Goal: Information Seeking & Learning: Find specific fact

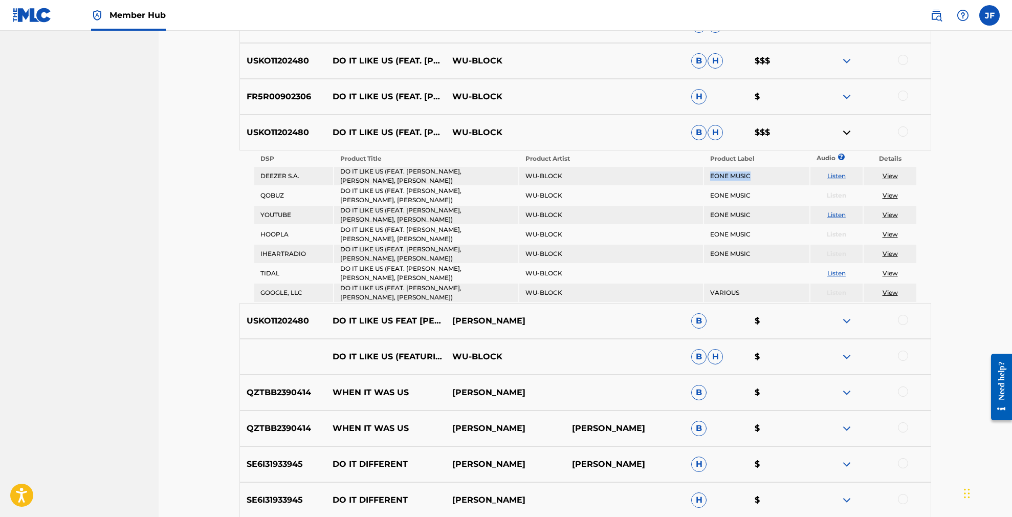
click at [47, 21] on img at bounding box center [31, 15] width 39 height 15
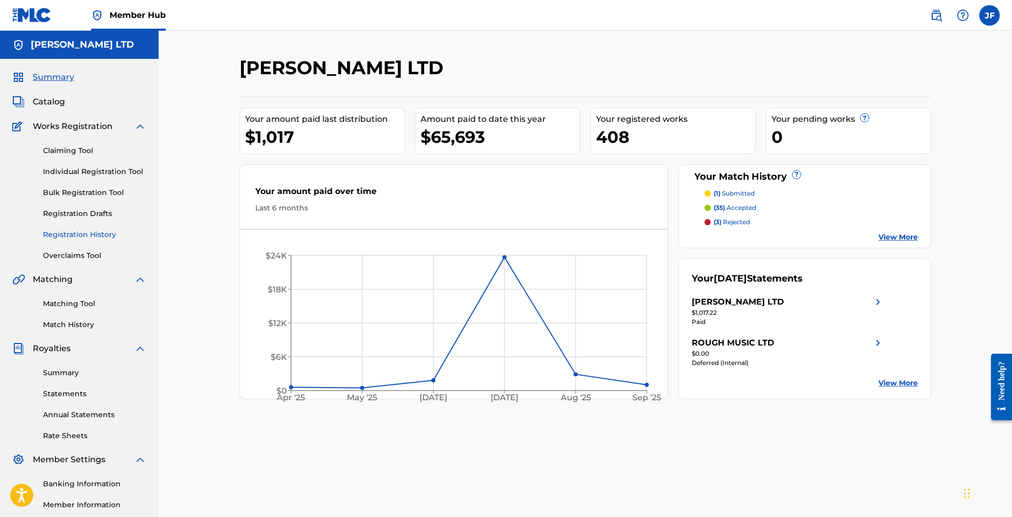
click at [80, 234] on link "Registration History" at bounding box center [94, 234] width 103 height 11
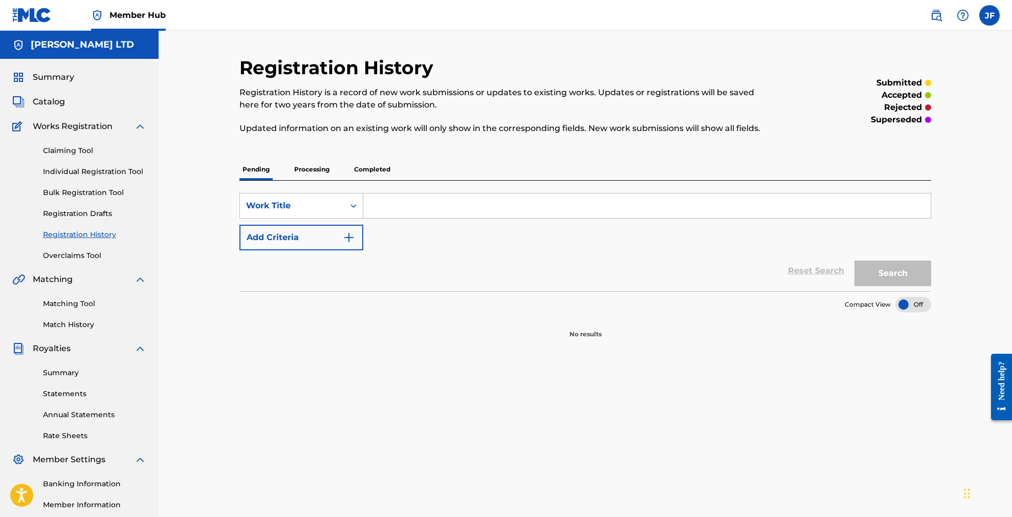
click at [309, 168] on p "Processing" at bounding box center [311, 169] width 41 height 21
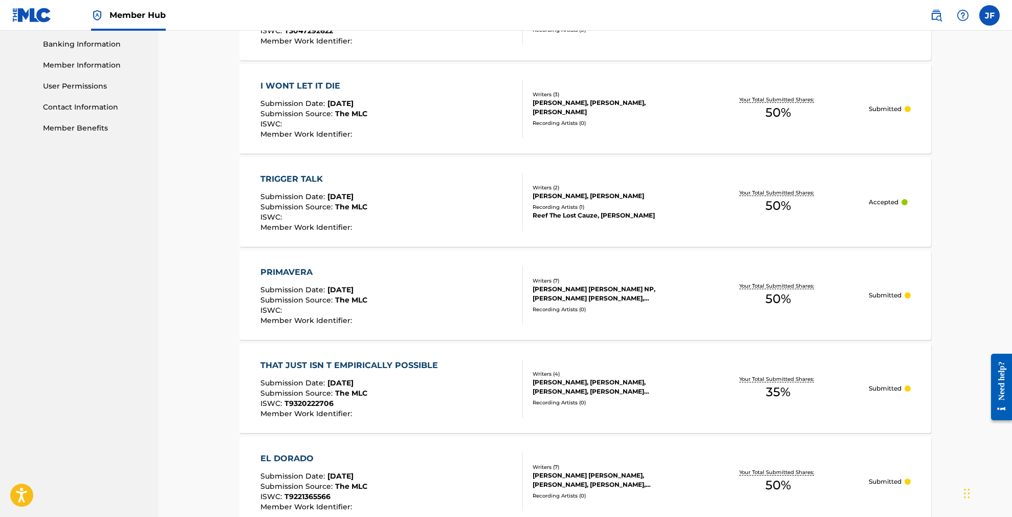
scroll to position [439, 0]
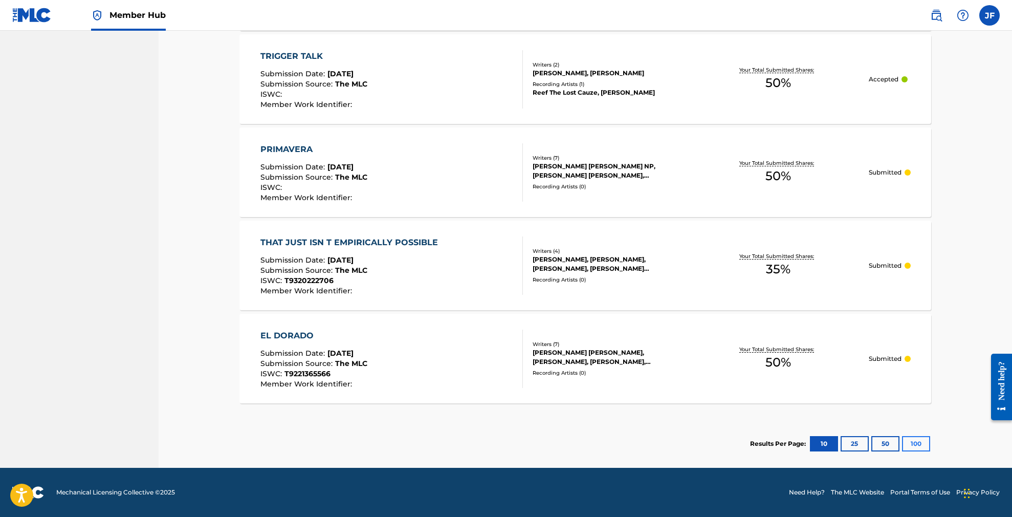
click at [918, 442] on button "100" at bounding box center [916, 443] width 28 height 15
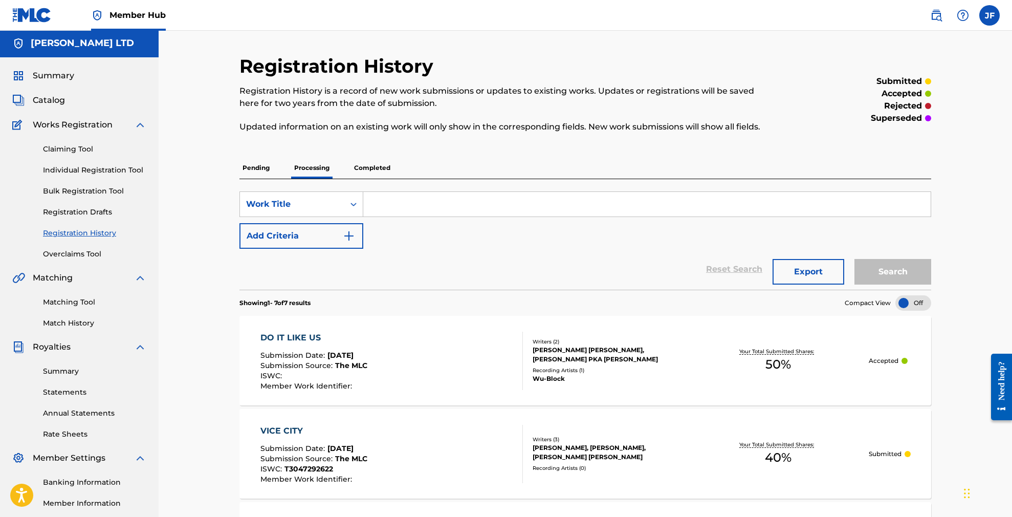
scroll to position [7, 0]
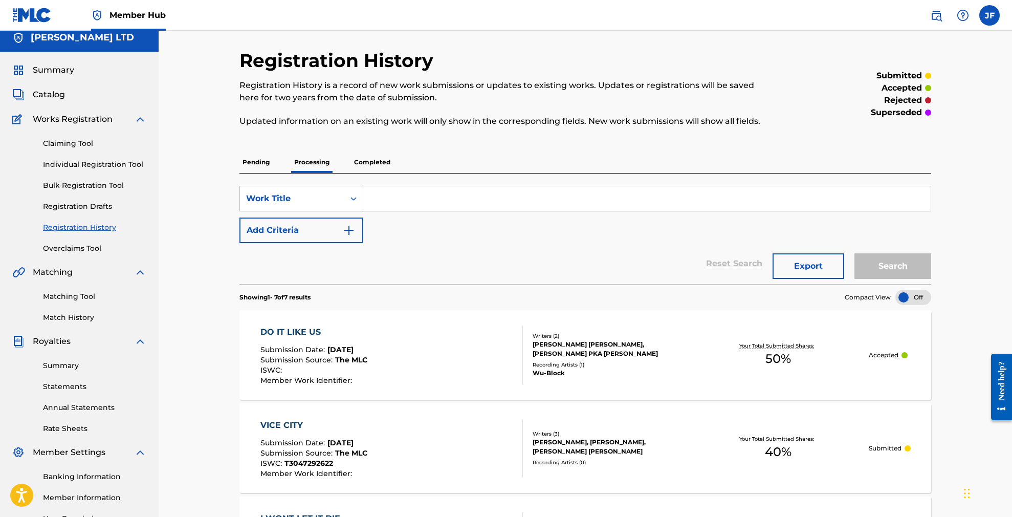
click at [373, 171] on p "Completed" at bounding box center [372, 161] width 42 height 21
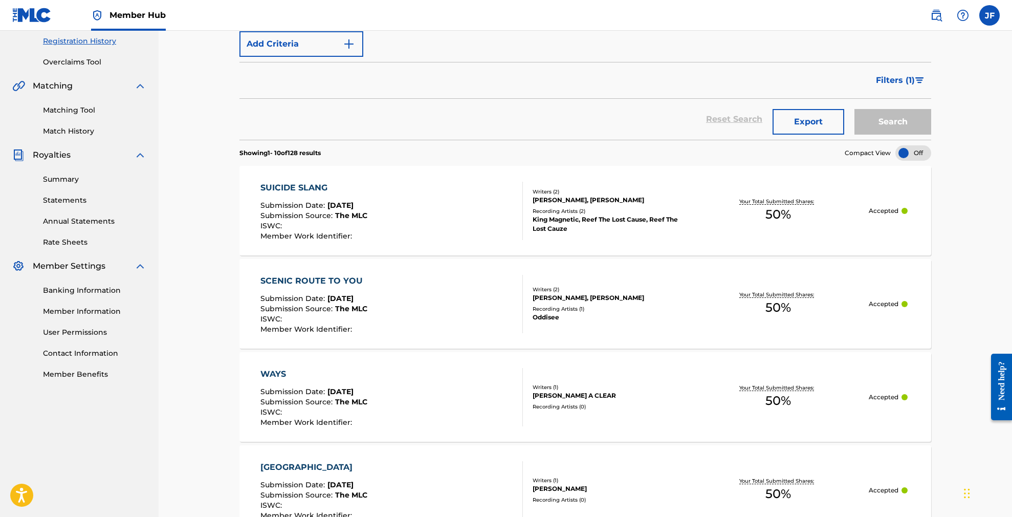
scroll to position [194, 0]
click at [406, 213] on div "SUICIDE SLANG Submission Date : [DATE] Submission Source : The MLC ISWC : Membe…" at bounding box center [392, 210] width 263 height 58
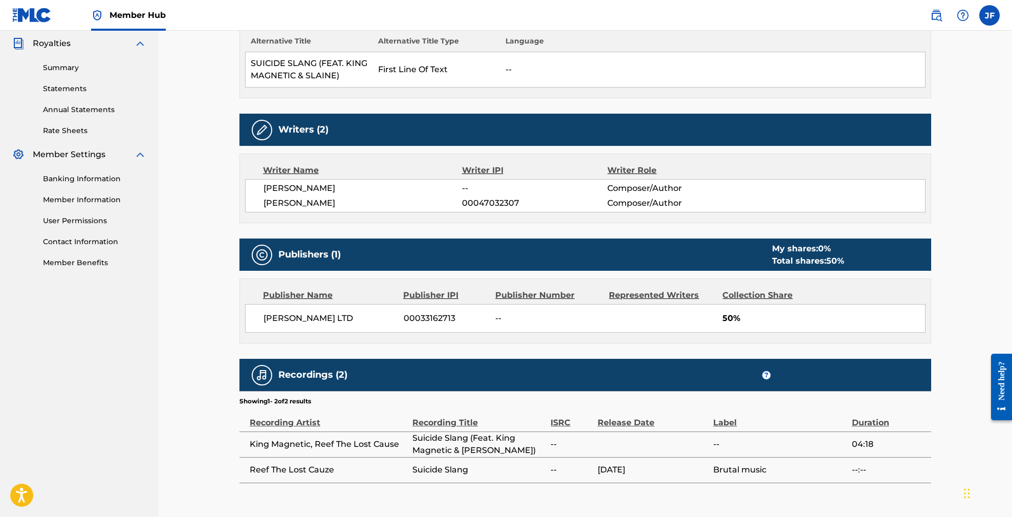
scroll to position [301, 0]
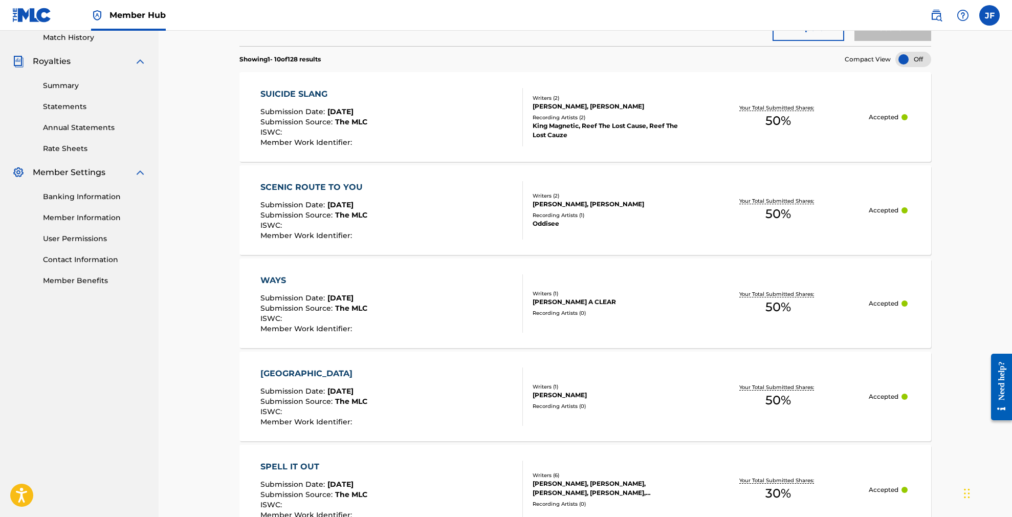
scroll to position [291, 0]
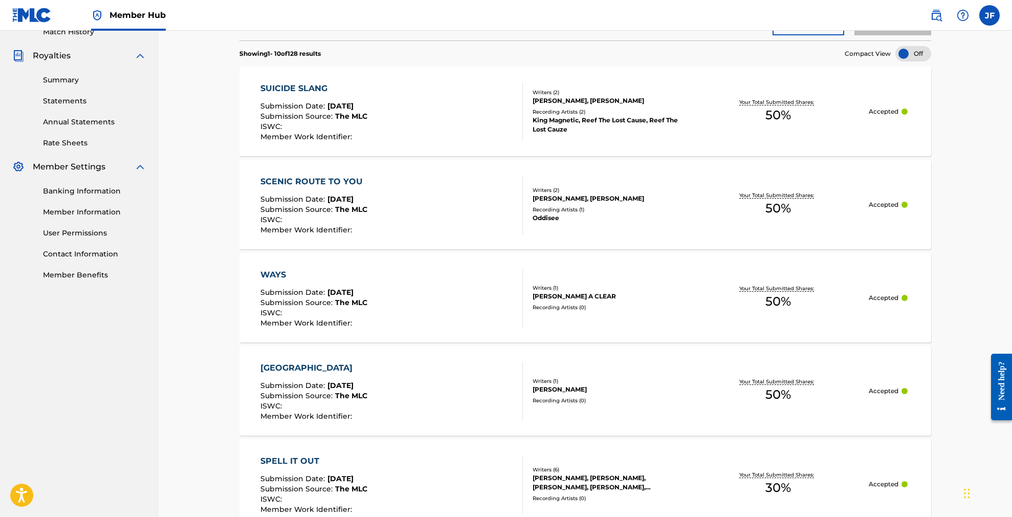
click at [447, 292] on div "WAYS Submission Date : [DATE] Submission Source : The MLC ISWC : Member Work Id…" at bounding box center [392, 298] width 263 height 58
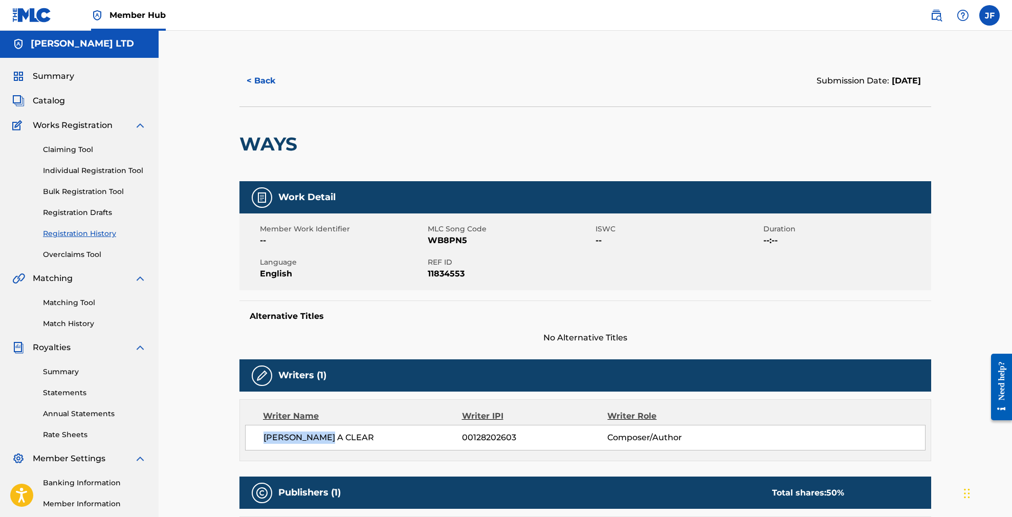
drag, startPoint x: 338, startPoint y: 435, endPoint x: 267, endPoint y: 440, distance: 71.8
click at [267, 440] on span "[PERSON_NAME] A CLEAR" at bounding box center [363, 437] width 199 height 12
copy span "[PERSON_NAME] A CLEAR"
click at [75, 303] on link "Matching Tool" at bounding box center [94, 302] width 103 height 11
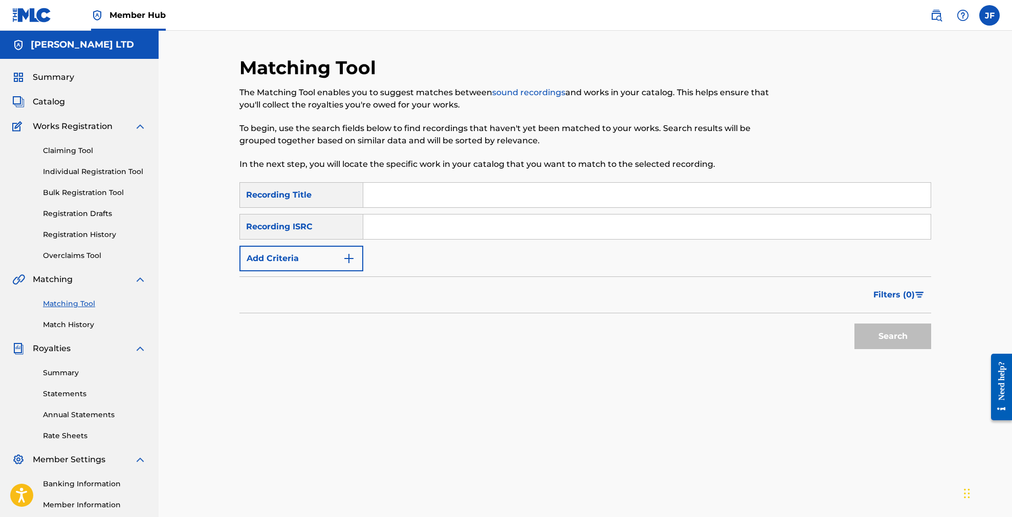
click at [451, 197] on input "Search Form" at bounding box center [647, 195] width 568 height 25
paste input "[PERSON_NAME] A CLEAR"
drag, startPoint x: 479, startPoint y: 191, endPoint x: 346, endPoint y: 189, distance: 132.6
click at [346, 189] on div "SearchWithCriteria8afa0fde-57f7-4d99-9422-62bc25a2b1c6 Recording Title [PERSON_…" at bounding box center [586, 195] width 692 height 26
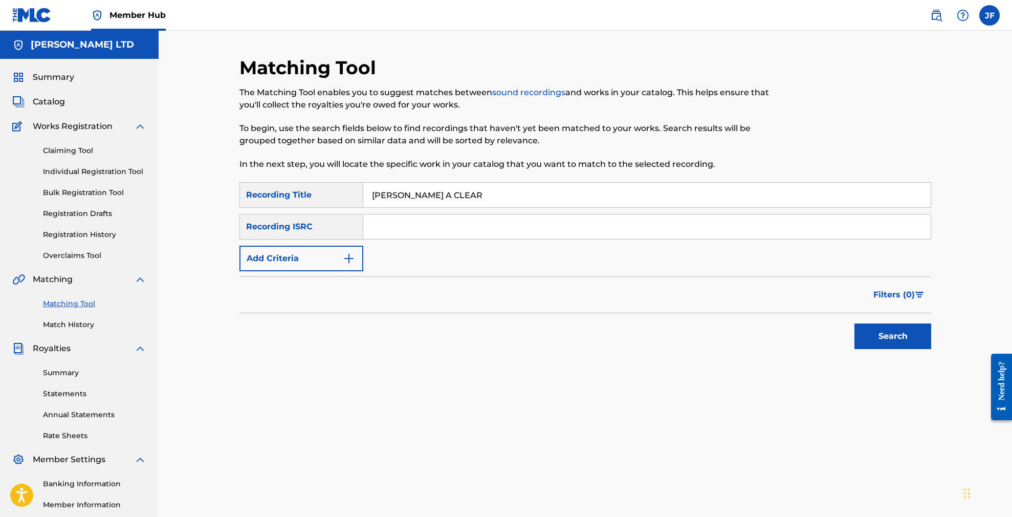
scroll to position [0, 0]
type input "Ways"
click at [331, 256] on button "Add Criteria" at bounding box center [302, 259] width 124 height 26
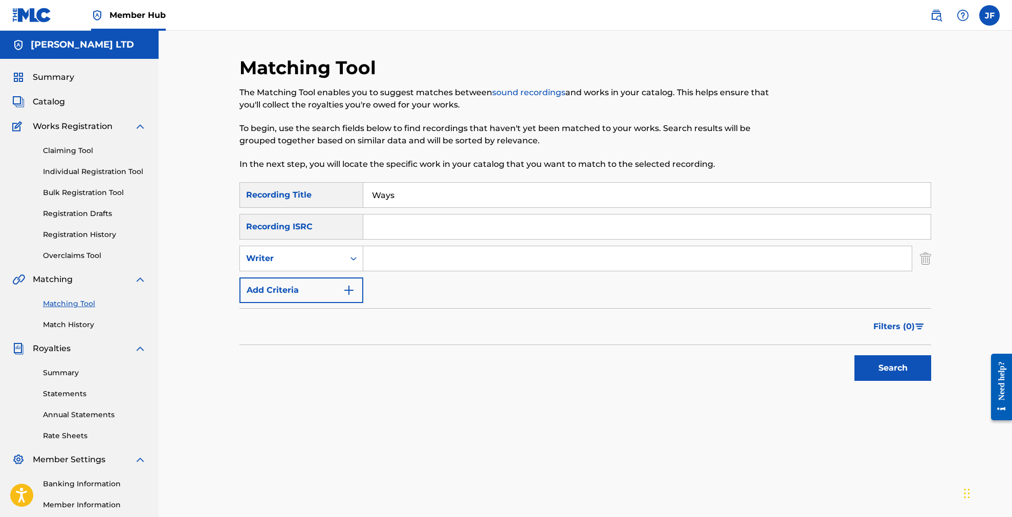
click at [421, 262] on input "Search Form" at bounding box center [637, 258] width 549 height 25
paste input "[PERSON_NAME] A CLEAR"
type input "[PERSON_NAME] A CLEAR"
click at [891, 366] on button "Search" at bounding box center [893, 368] width 77 height 26
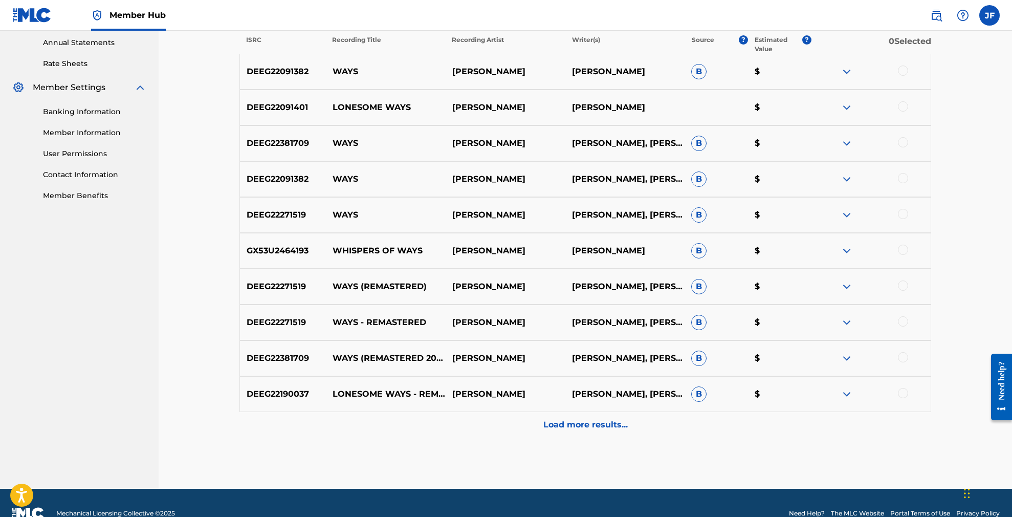
scroll to position [374, 0]
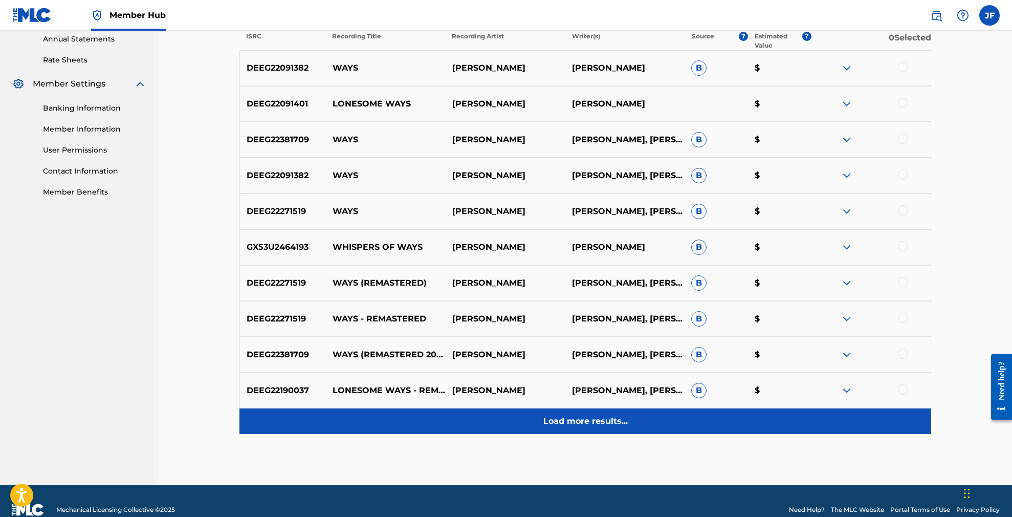
click at [585, 424] on p "Load more results..." at bounding box center [586, 421] width 84 height 12
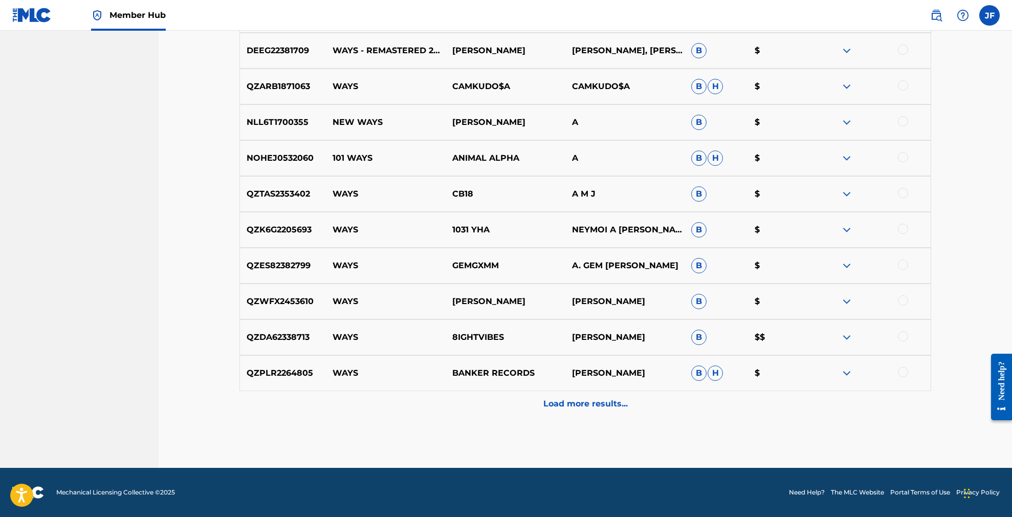
scroll to position [751, 0]
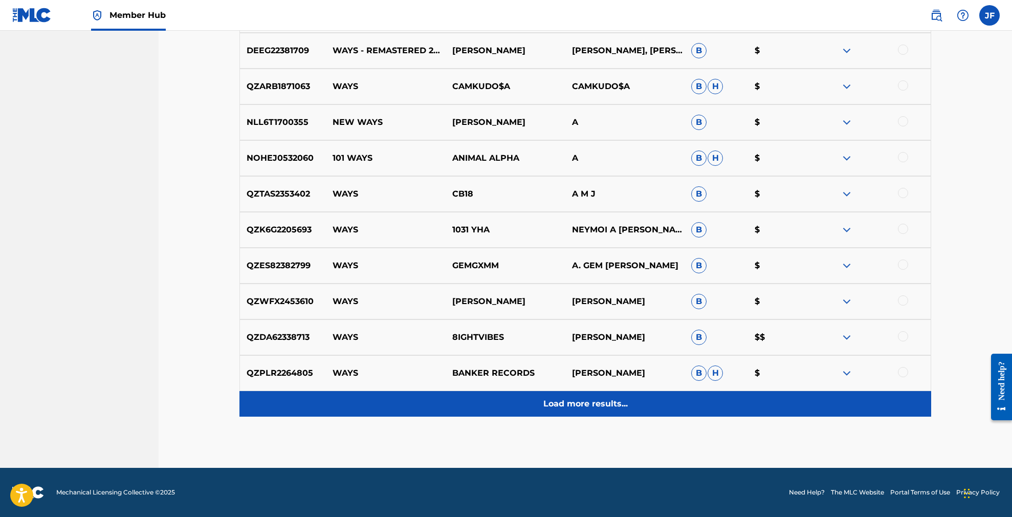
click at [601, 401] on p "Load more results..." at bounding box center [586, 404] width 84 height 12
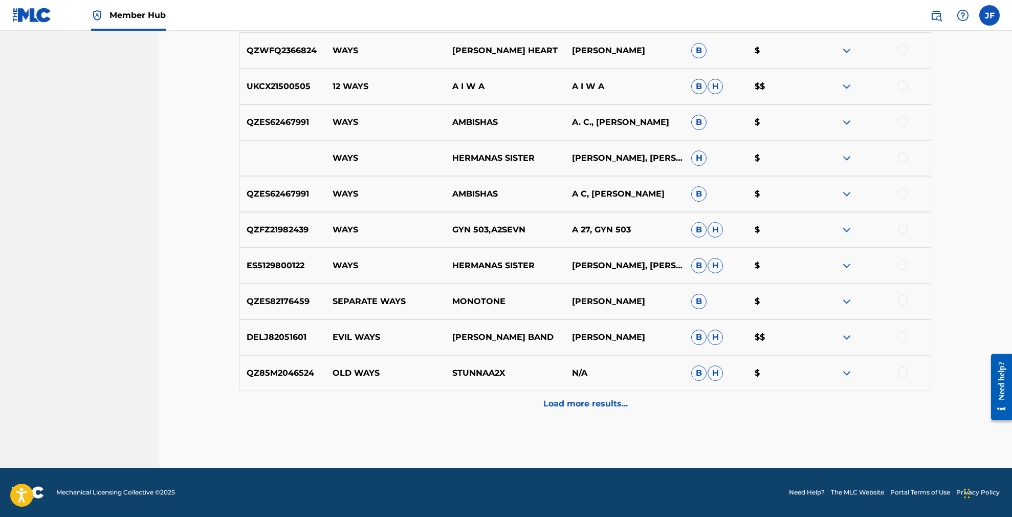
scroll to position [1110, 0]
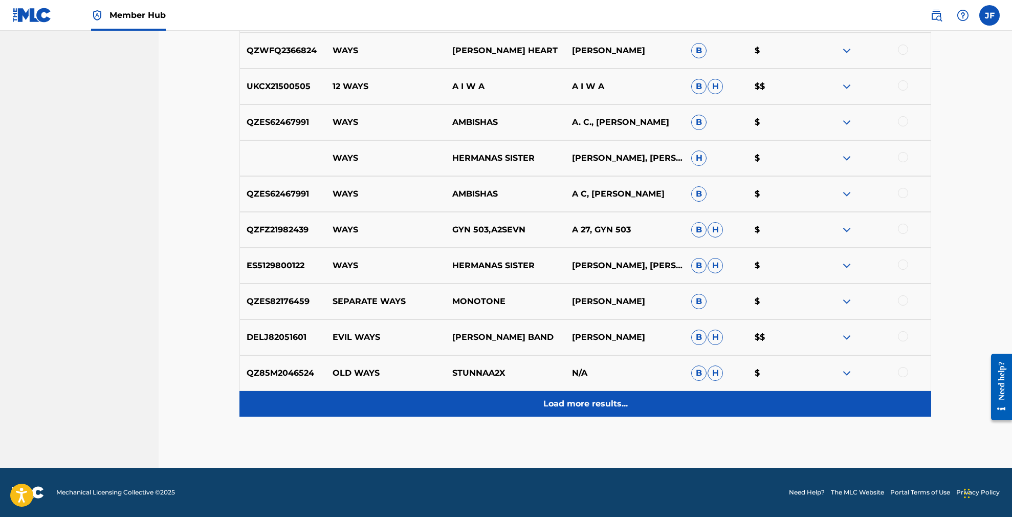
click at [582, 405] on p "Load more results..." at bounding box center [586, 404] width 84 height 12
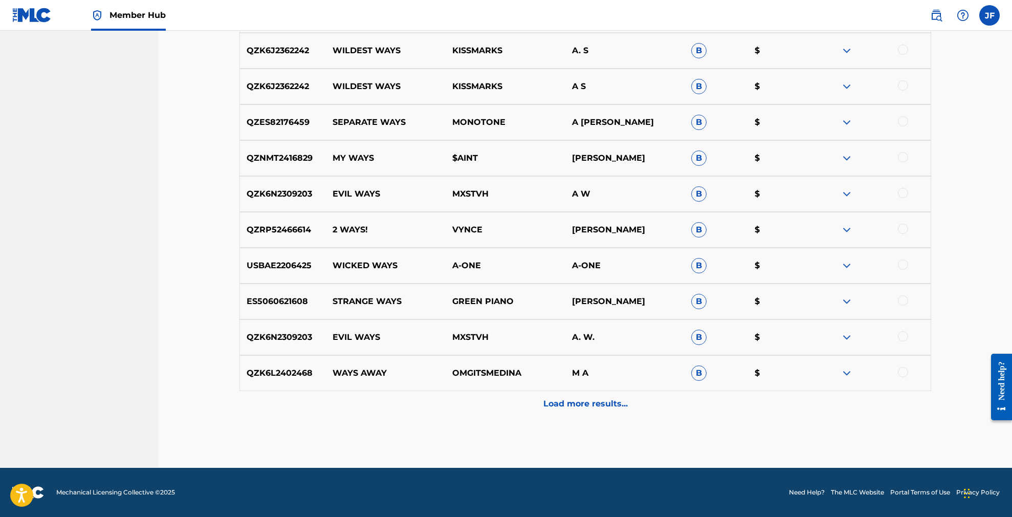
scroll to position [1468, 0]
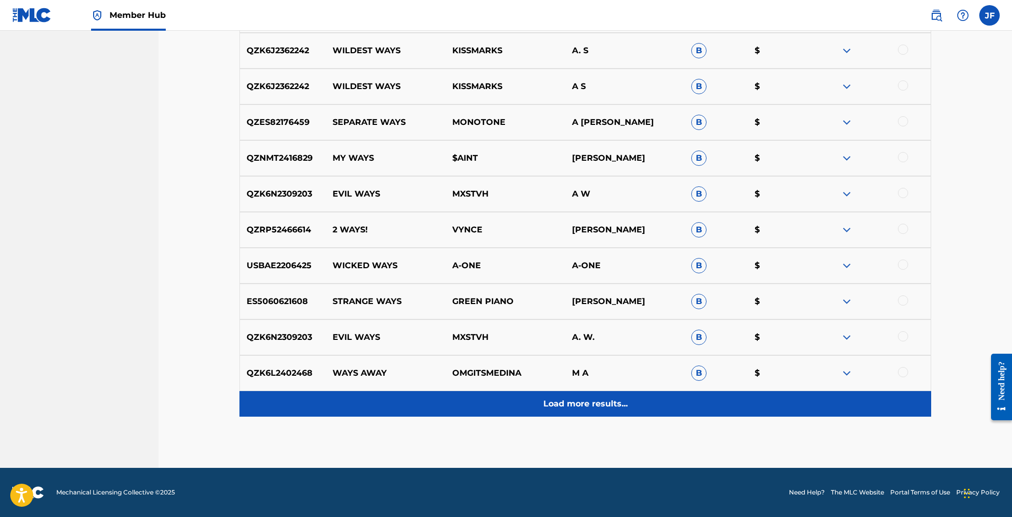
click at [591, 402] on p "Load more results..." at bounding box center [586, 404] width 84 height 12
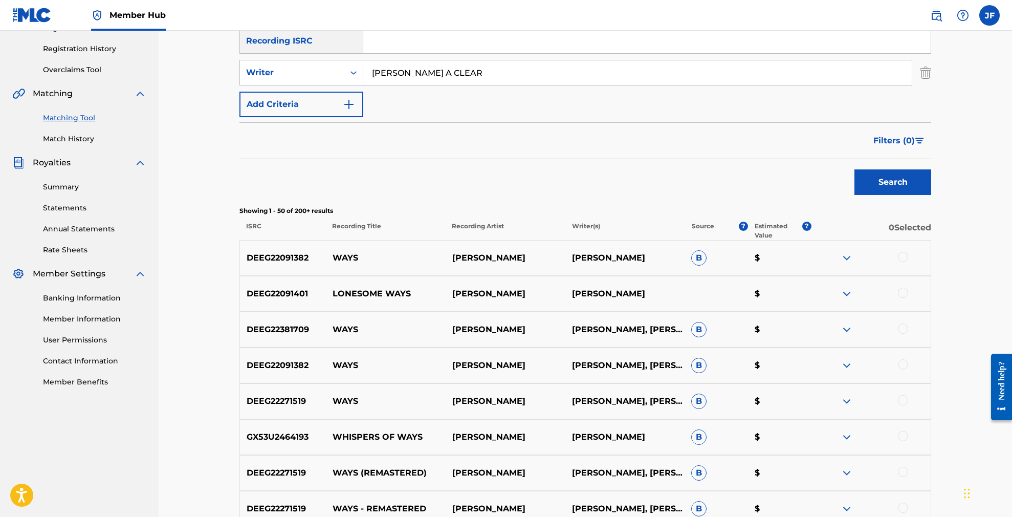
scroll to position [286, 0]
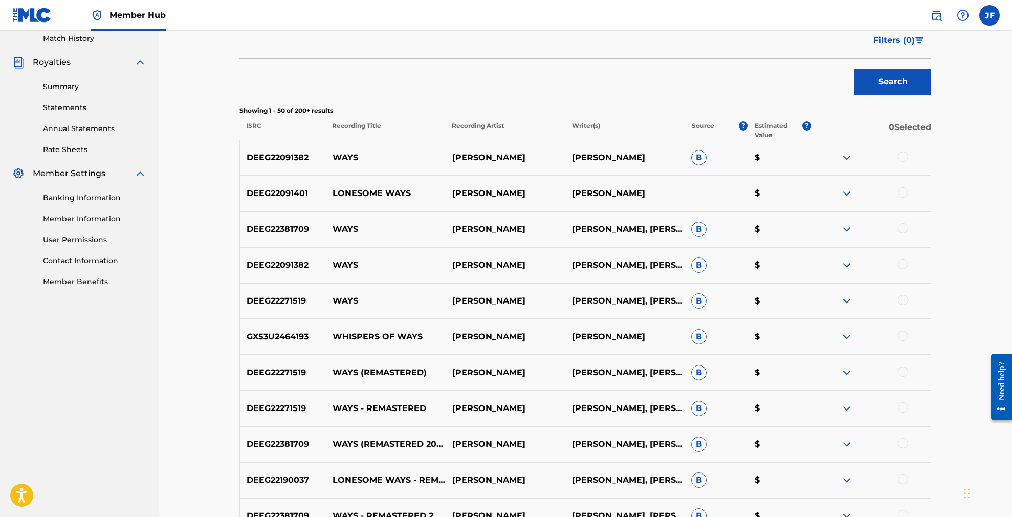
click at [900, 155] on div at bounding box center [903, 156] width 10 height 10
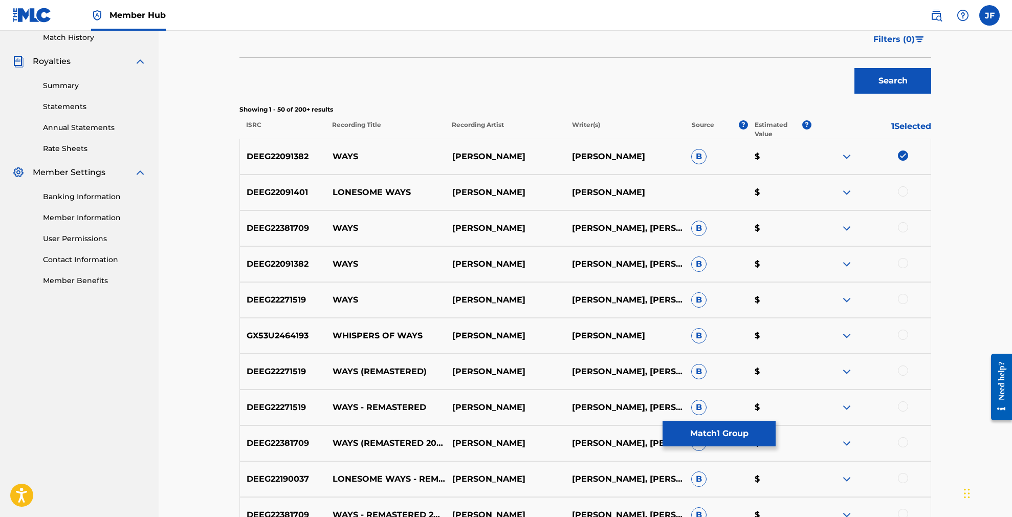
click at [903, 229] on div at bounding box center [903, 227] width 10 height 10
click at [903, 264] on div at bounding box center [903, 263] width 10 height 10
click at [903, 301] on div at bounding box center [903, 299] width 10 height 10
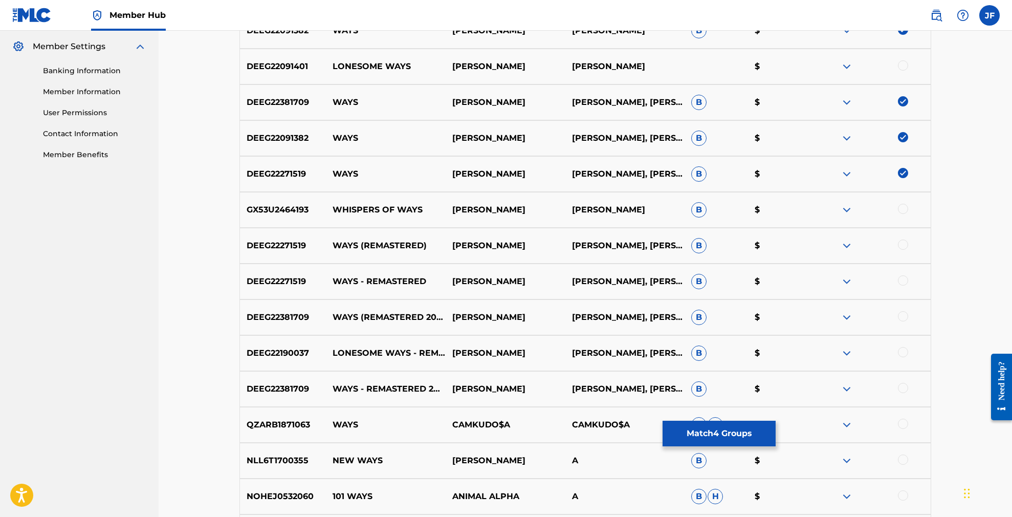
scroll to position [414, 0]
click at [847, 245] on img at bounding box center [847, 244] width 12 height 12
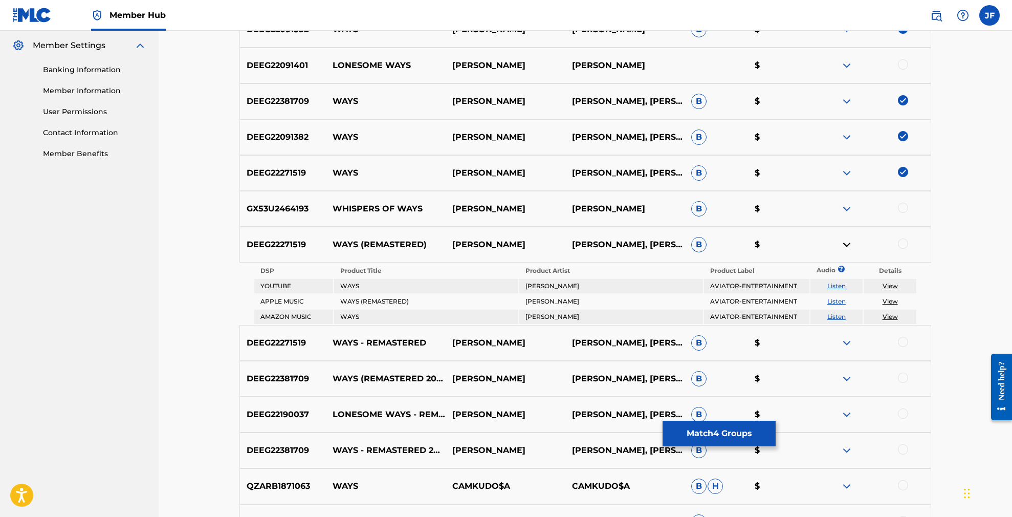
click at [903, 244] on div at bounding box center [903, 243] width 10 height 10
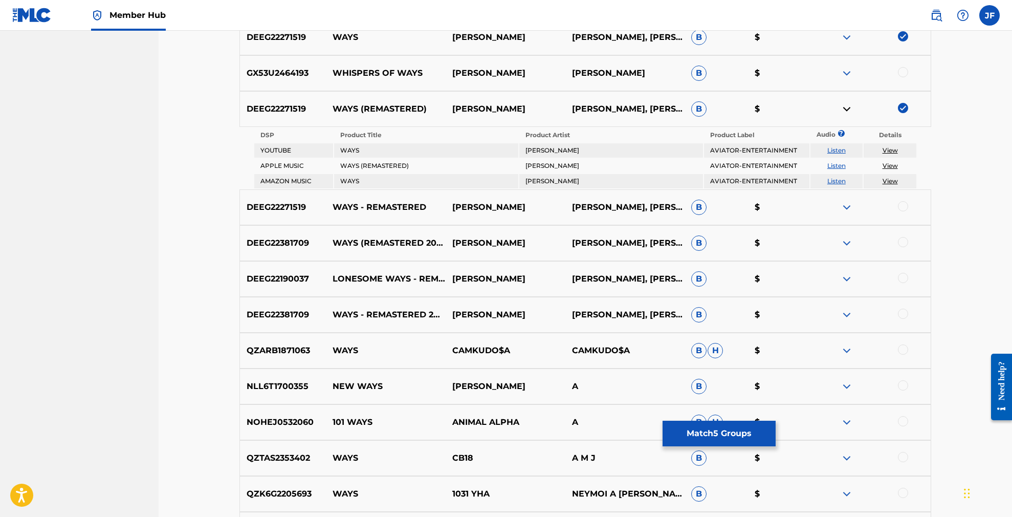
scroll to position [551, 0]
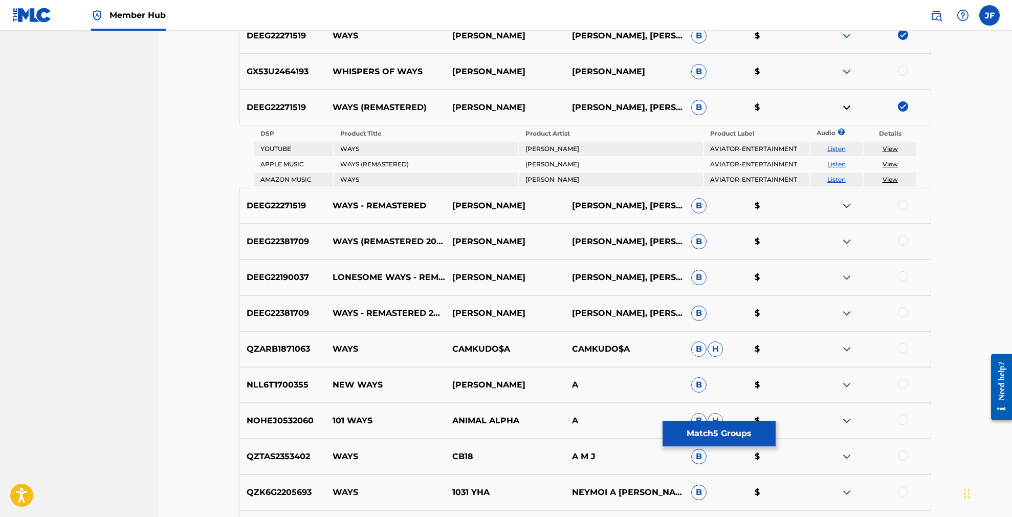
click at [903, 205] on div at bounding box center [903, 205] width 10 height 10
click at [908, 242] on div at bounding box center [903, 240] width 10 height 10
click at [902, 311] on div at bounding box center [903, 312] width 10 height 10
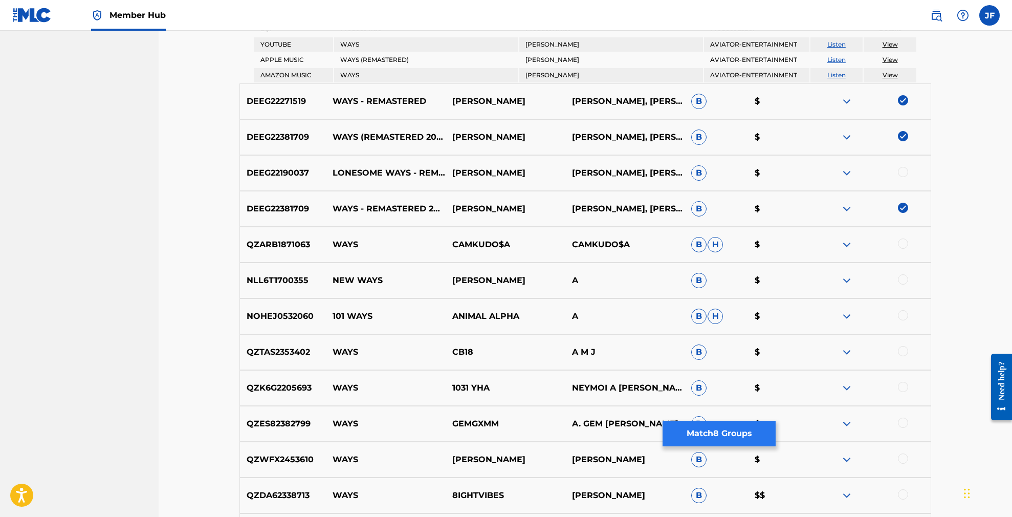
scroll to position [656, 0]
click at [717, 435] on button "Match 8 Groups" at bounding box center [719, 434] width 113 height 26
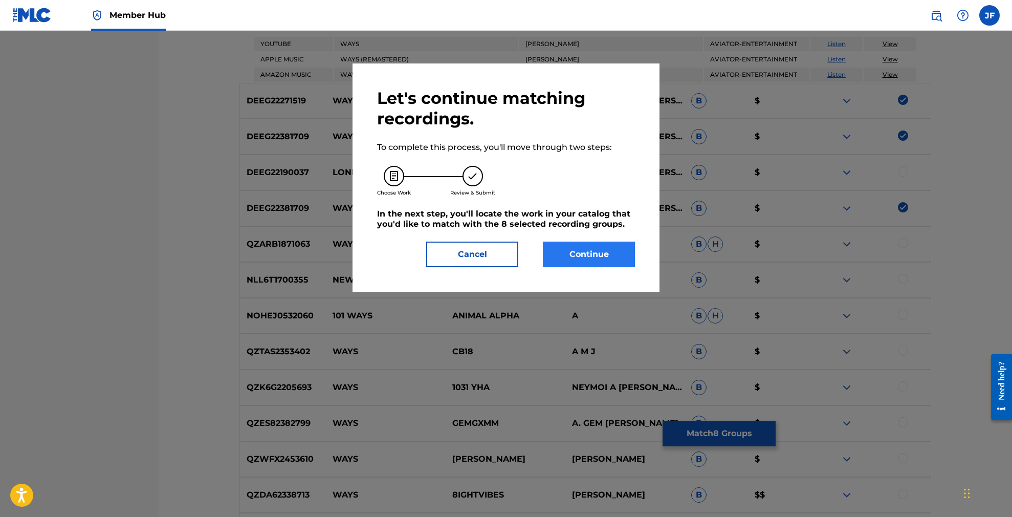
click at [587, 255] on button "Continue" at bounding box center [589, 255] width 92 height 26
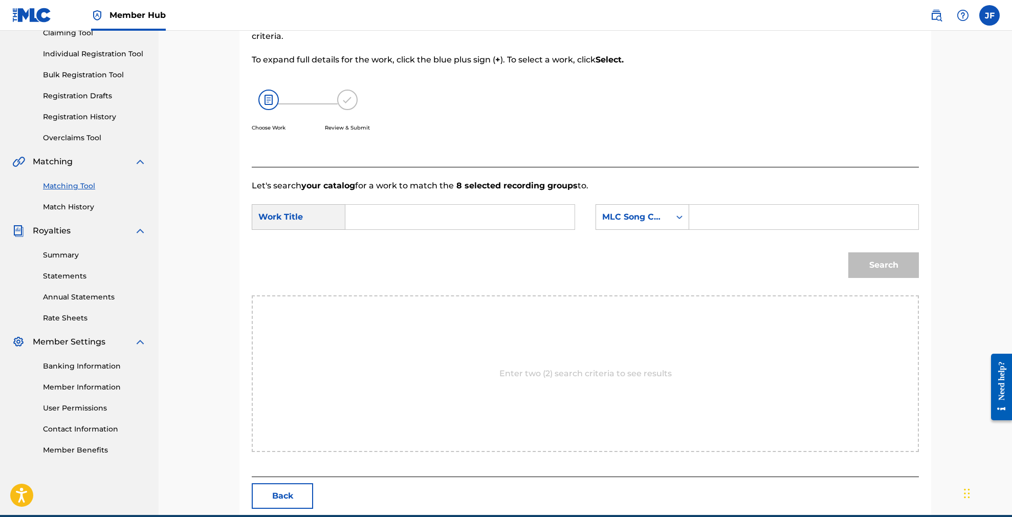
click at [367, 215] on input "Search Form" at bounding box center [460, 217] width 212 height 25
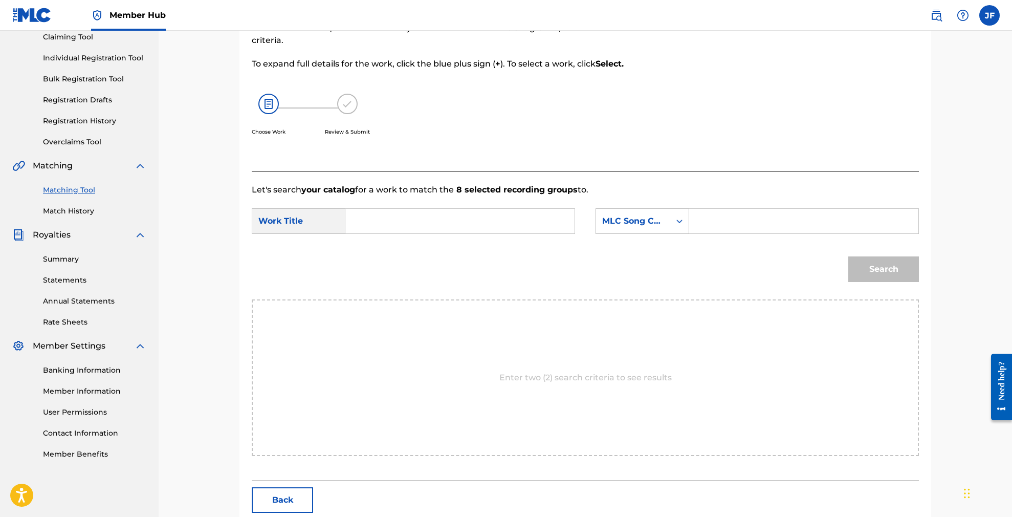
scroll to position [113, 0]
click at [387, 247] on div "ways" at bounding box center [383, 245] width 58 height 18
type input "ways"
click at [753, 229] on input "Search Form" at bounding box center [804, 222] width 212 height 25
paste input "WB8PN5"
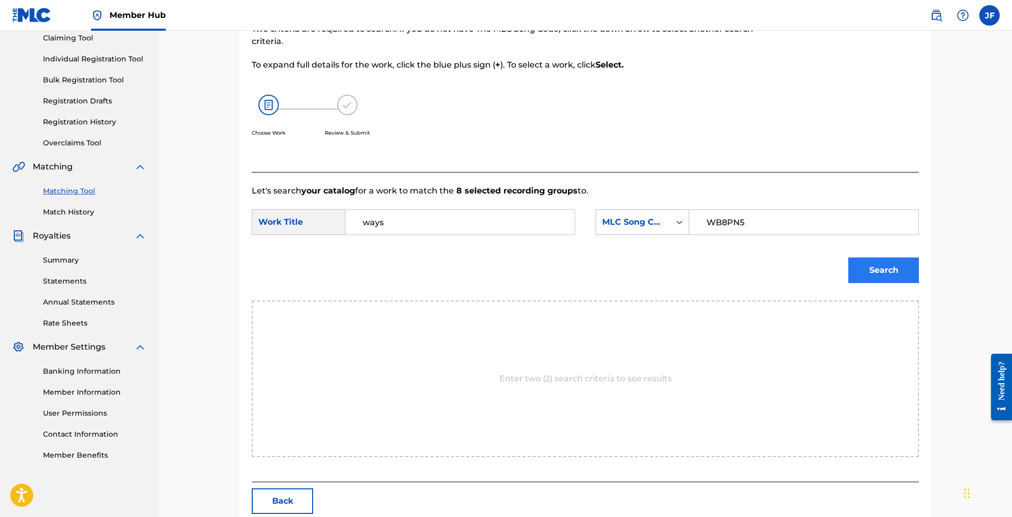
type input "WB8PN5"
click at [894, 273] on button "Search" at bounding box center [884, 270] width 71 height 26
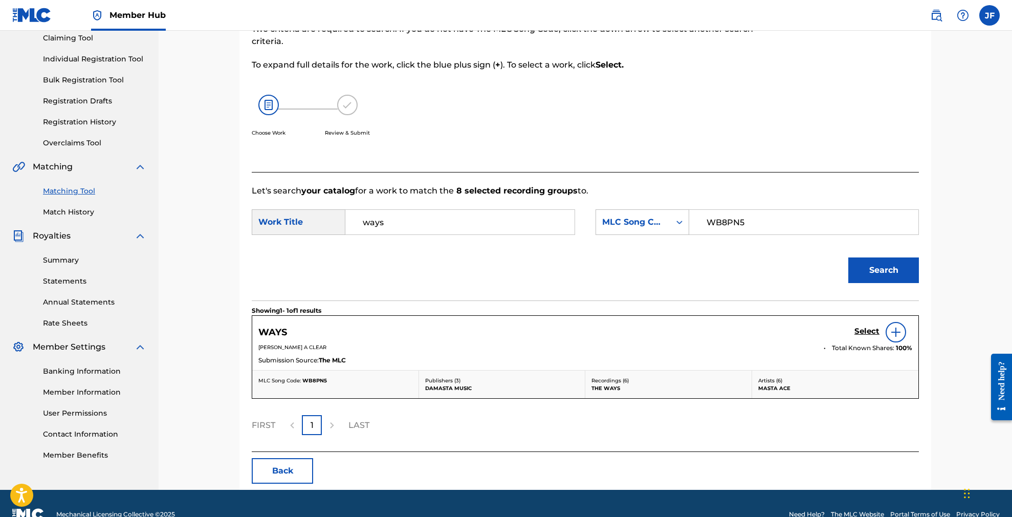
click at [896, 332] on img at bounding box center [896, 332] width 12 height 12
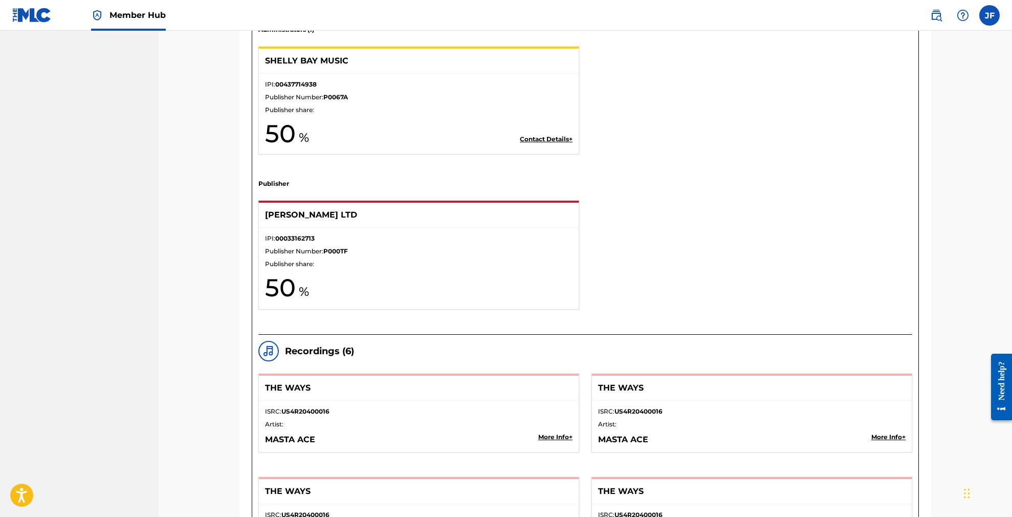
scroll to position [854, 0]
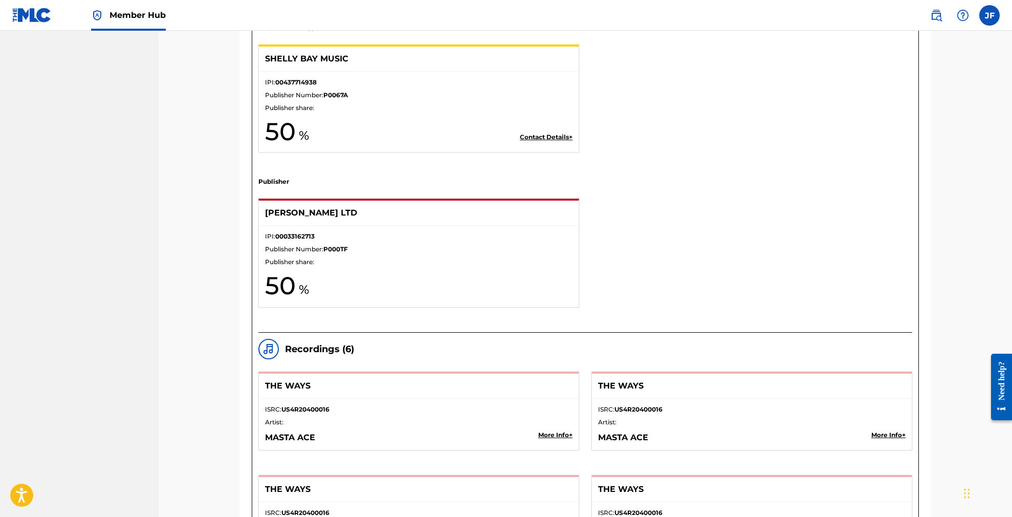
click at [422, 296] on h1 "50" at bounding box center [419, 285] width 308 height 31
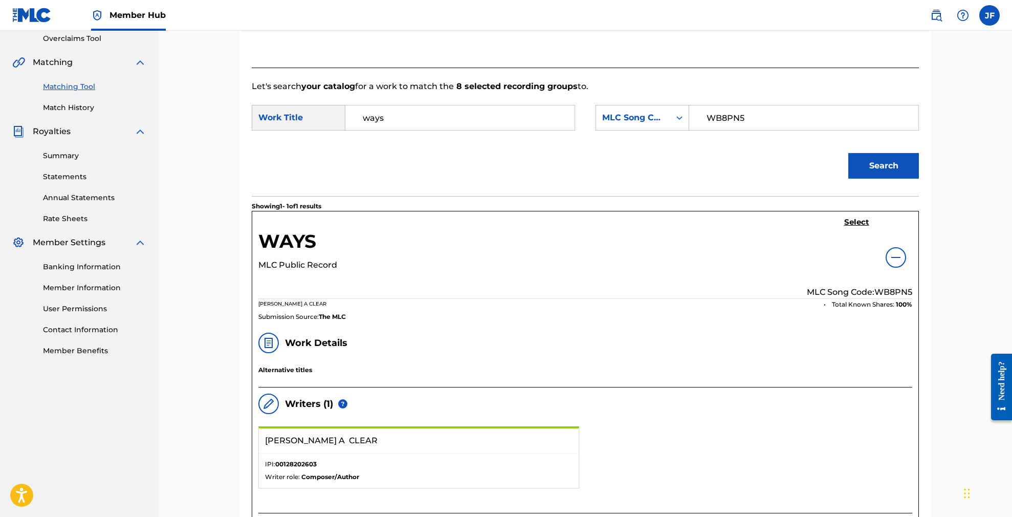
scroll to position [218, 0]
click at [83, 87] on link "Matching Tool" at bounding box center [94, 86] width 103 height 11
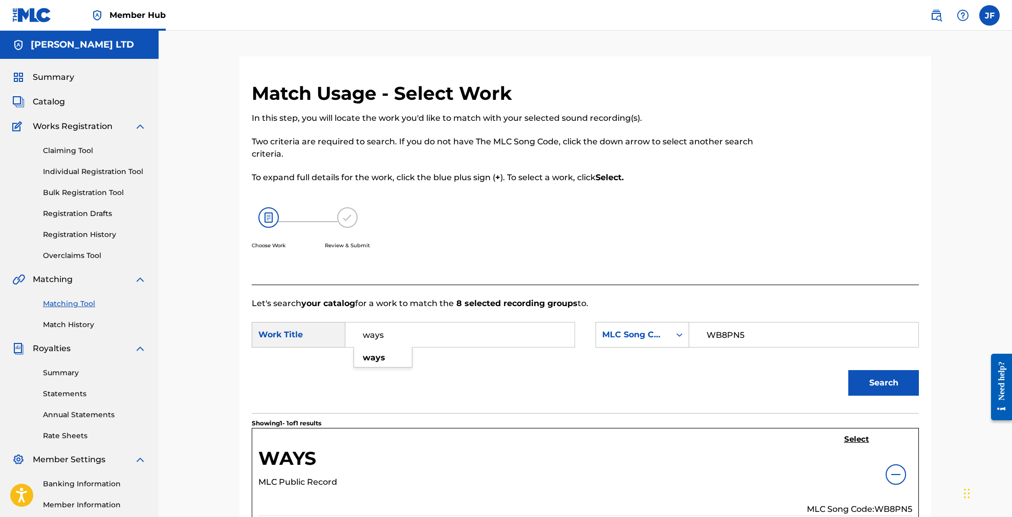
drag, startPoint x: 397, startPoint y: 342, endPoint x: 365, endPoint y: 338, distance: 31.5
click at [365, 338] on input "ways" at bounding box center [460, 334] width 212 height 25
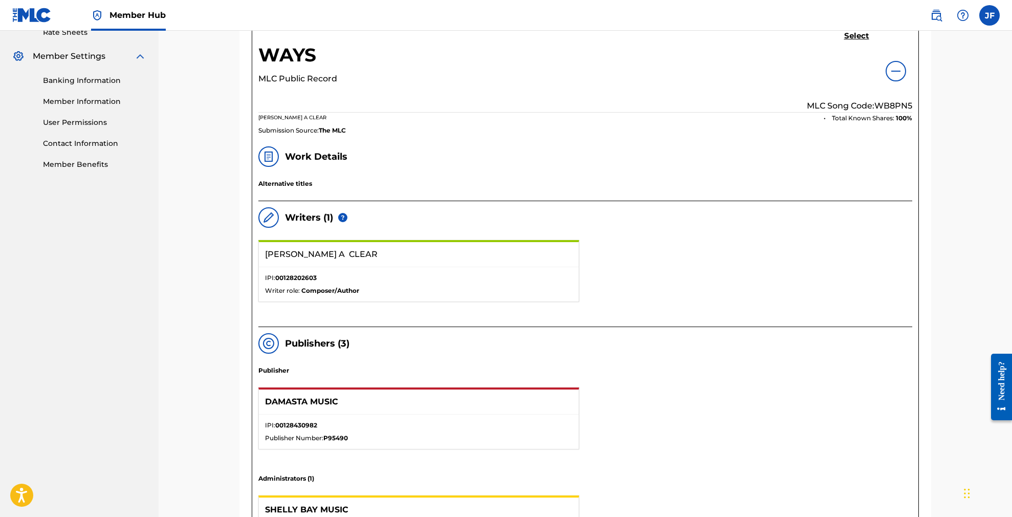
scroll to position [407, 0]
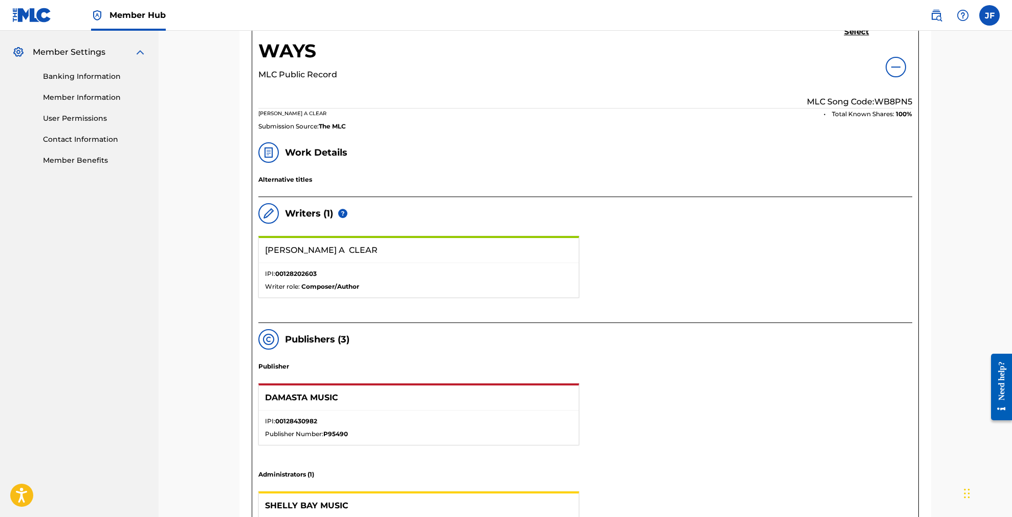
click at [389, 249] on p "[PERSON_NAME] A CLEAR" at bounding box center [388, 250] width 246 height 12
click at [268, 214] on img at bounding box center [269, 213] width 12 height 12
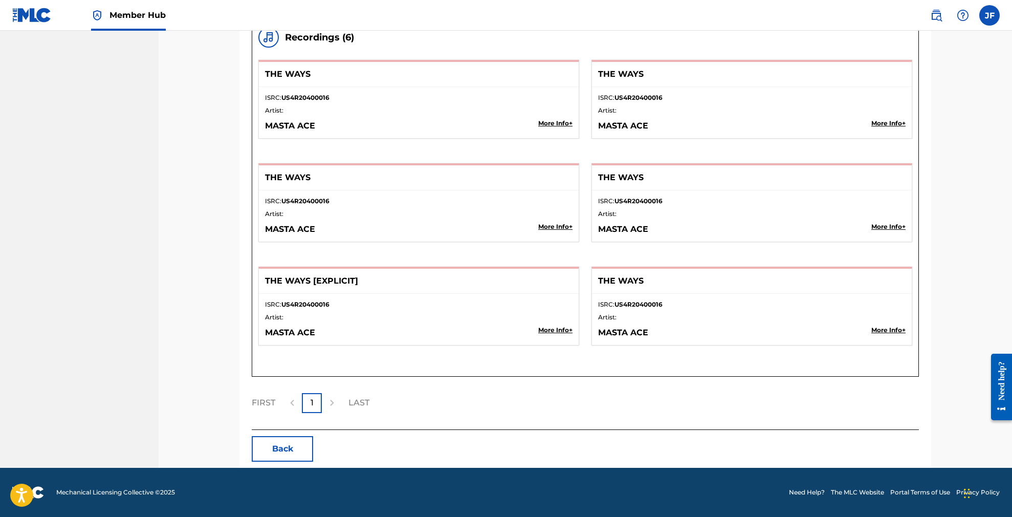
scroll to position [1165, 0]
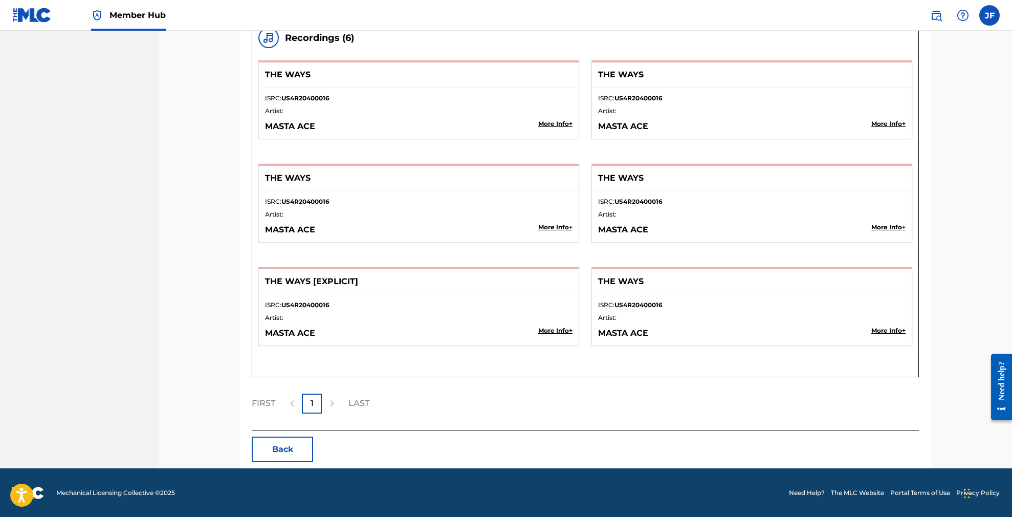
click at [299, 401] on div at bounding box center [292, 404] width 20 height 20
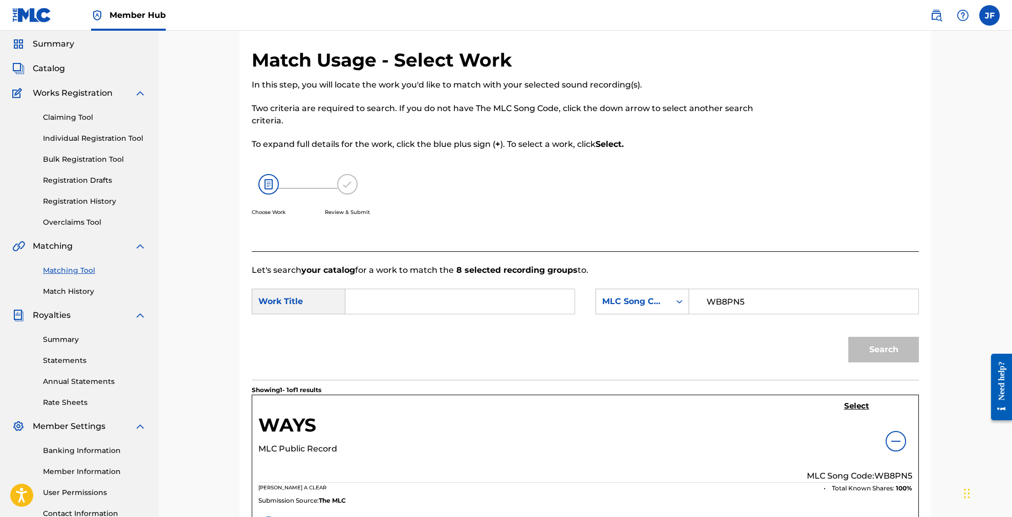
scroll to position [31, 0]
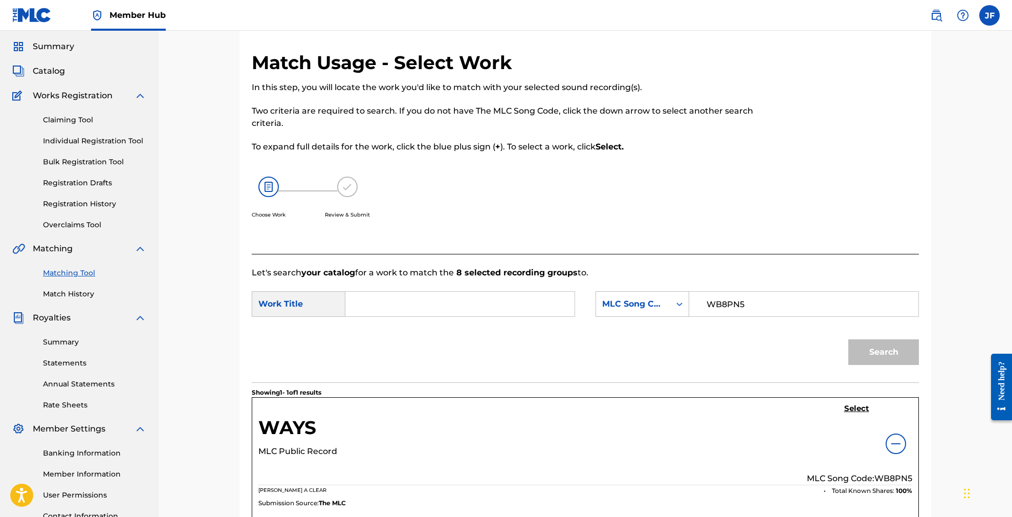
click at [416, 309] on input "Search Form" at bounding box center [460, 304] width 212 height 25
type input "Ways"
click at [884, 352] on button "Search" at bounding box center [884, 352] width 71 height 26
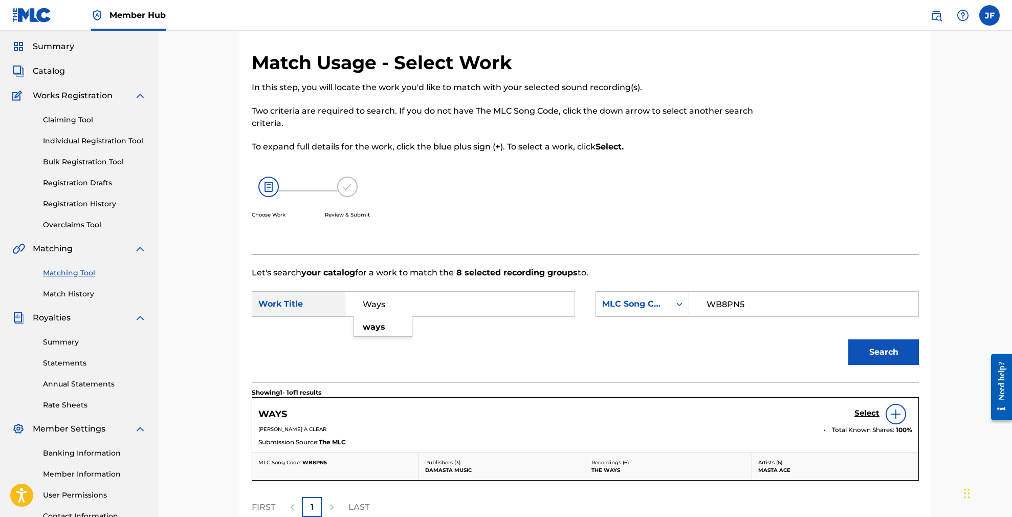
click at [361, 425] on p "[PERSON_NAME] A CLEAR" at bounding box center [537, 429] width 558 height 8
click at [275, 419] on h5 "WAYS" at bounding box center [272, 414] width 29 height 12
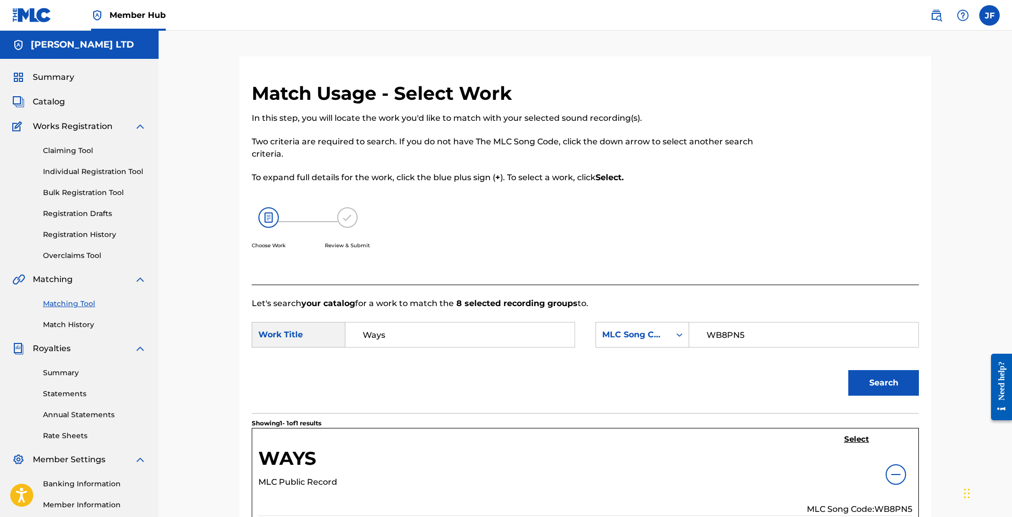
scroll to position [0, 0]
click at [78, 303] on link "Matching Tool" at bounding box center [94, 303] width 103 height 11
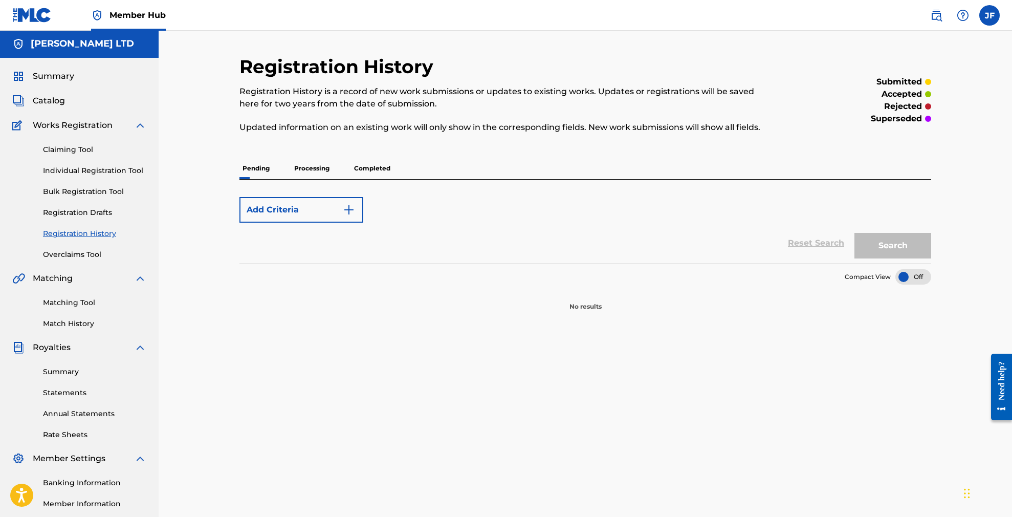
scroll to position [118, 0]
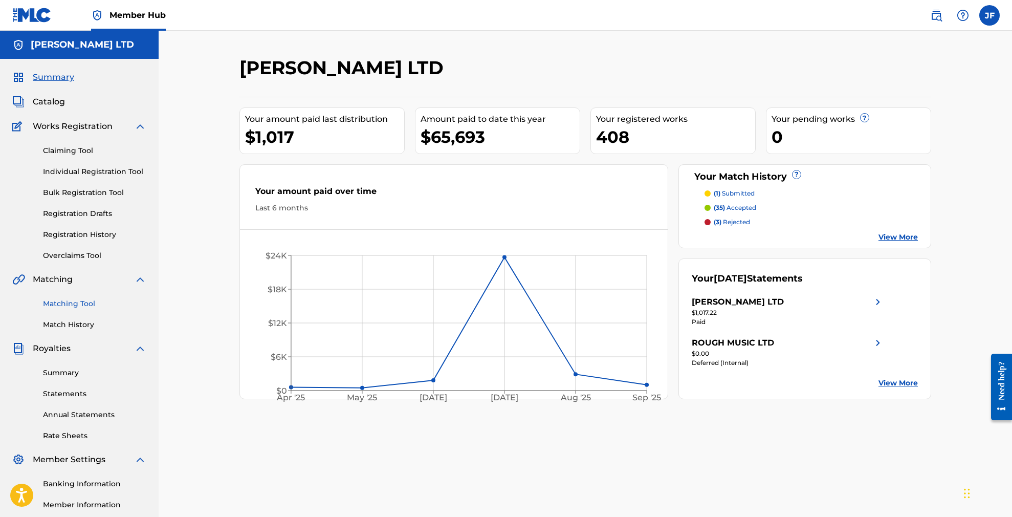
click at [81, 301] on link "Matching Tool" at bounding box center [94, 303] width 103 height 11
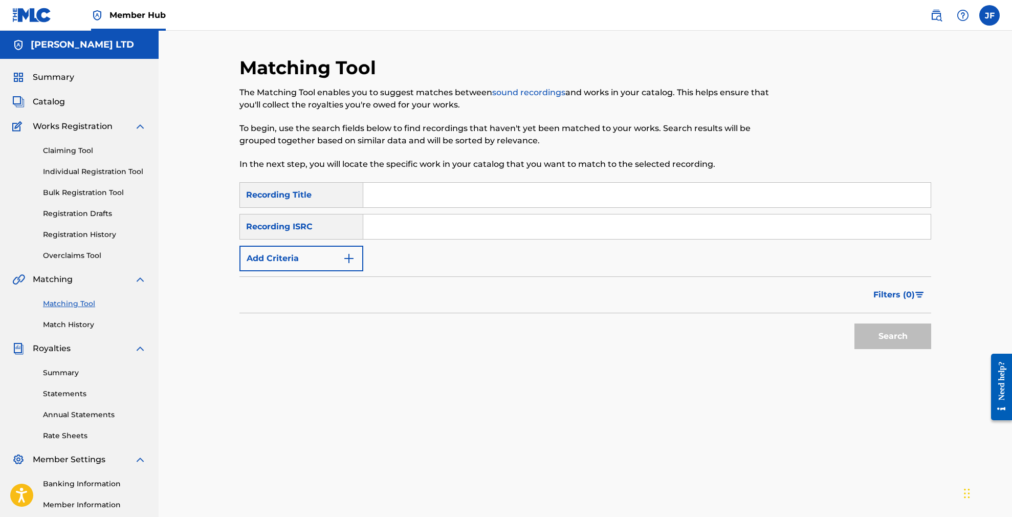
click at [433, 199] on input "Search Form" at bounding box center [647, 195] width 568 height 25
click at [893, 336] on button "Search" at bounding box center [893, 336] width 77 height 26
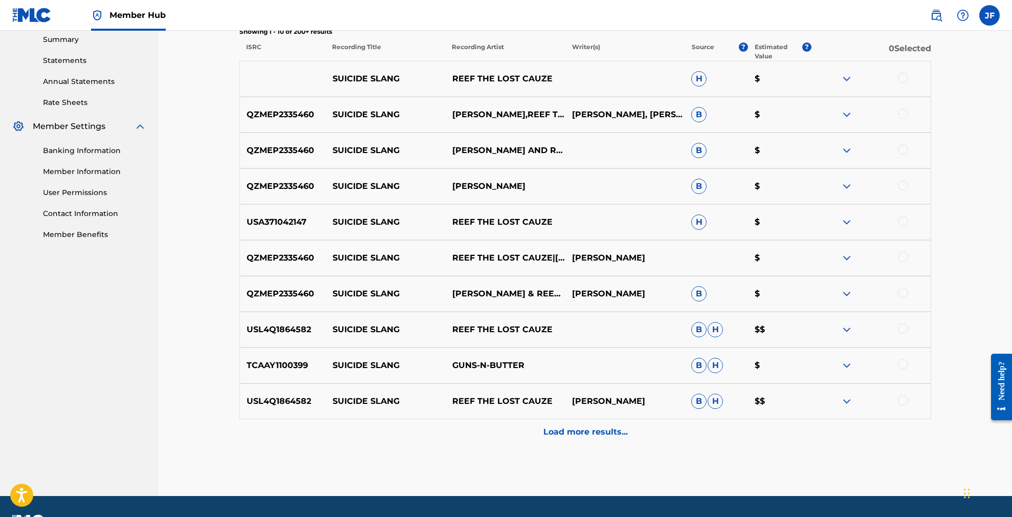
scroll to position [334, 0]
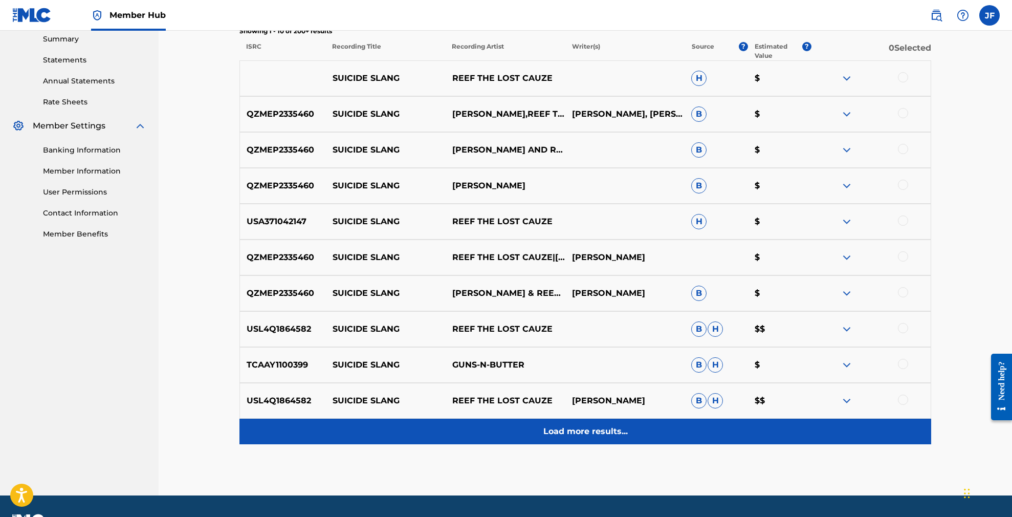
click at [612, 428] on p "Load more results..." at bounding box center [586, 431] width 84 height 12
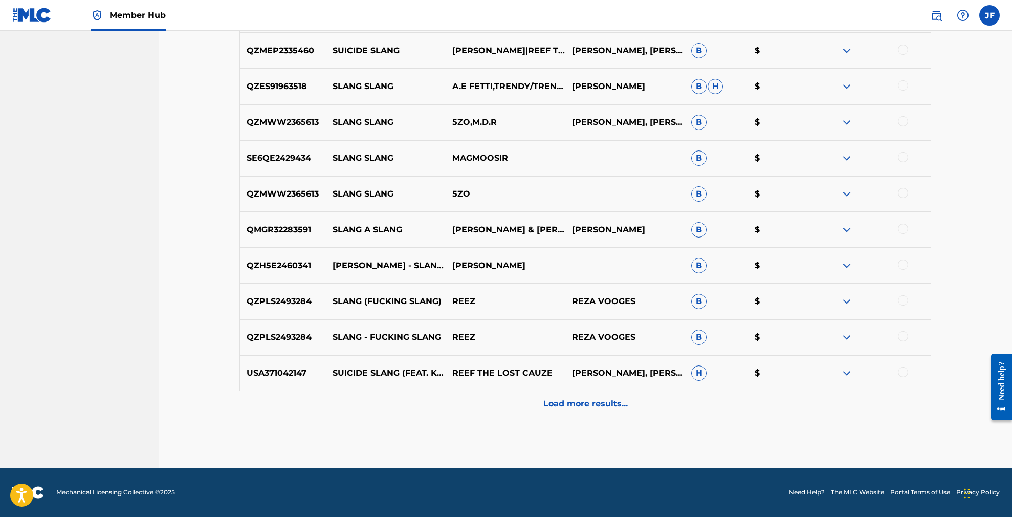
scroll to position [720, 0]
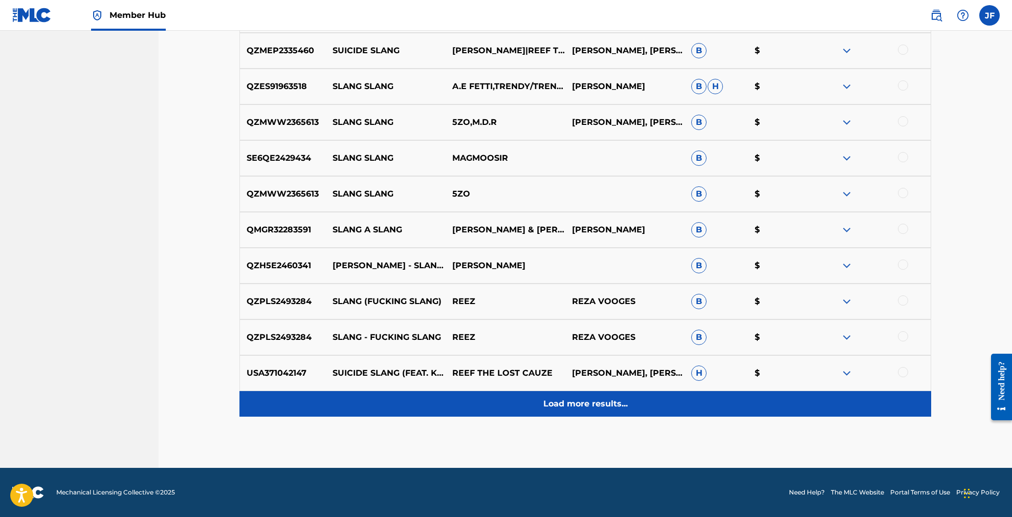
click at [587, 403] on p "Load more results..." at bounding box center [586, 404] width 84 height 12
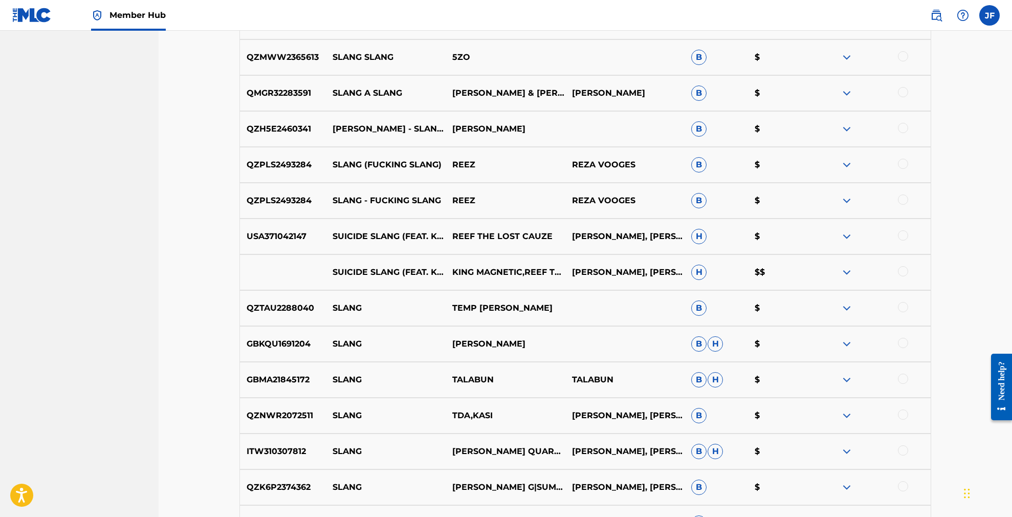
scroll to position [867, 0]
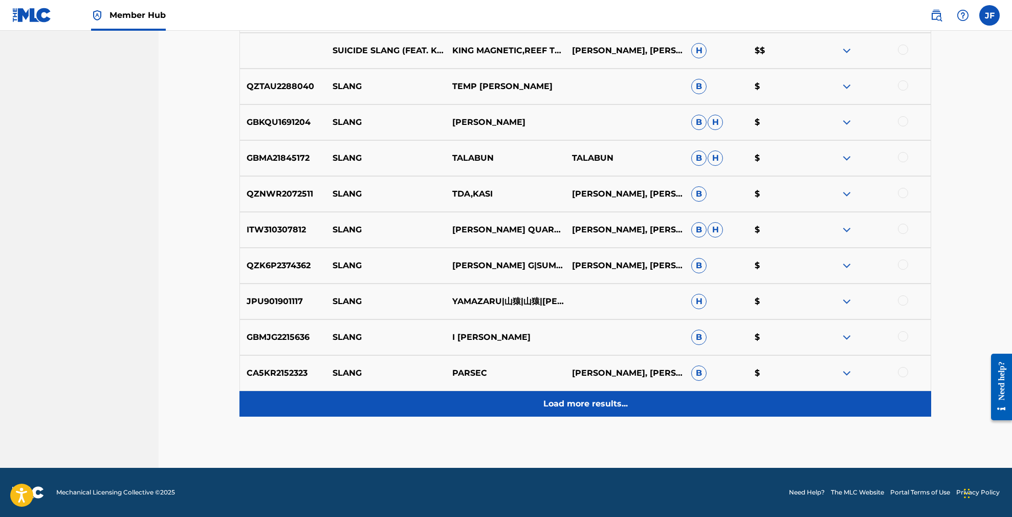
click at [596, 408] on p "Load more results..." at bounding box center [586, 404] width 84 height 12
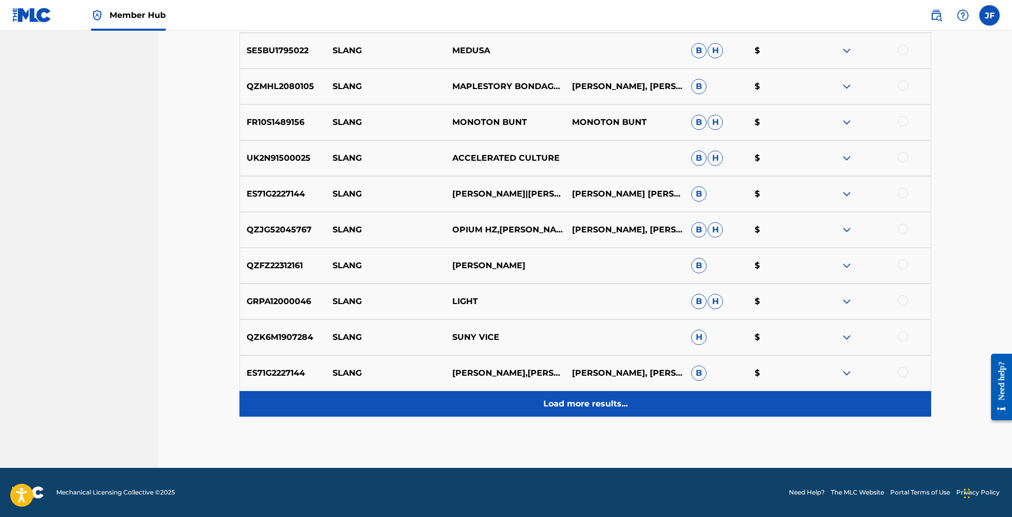
scroll to position [1436, 1]
click at [593, 405] on p "Load more results..." at bounding box center [586, 404] width 84 height 12
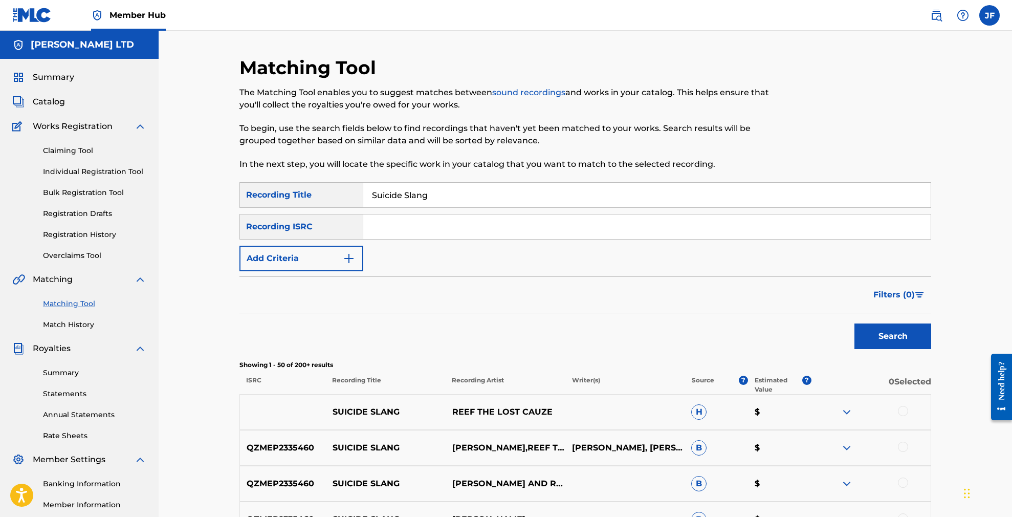
scroll to position [0, 0]
drag, startPoint x: 440, startPoint y: 196, endPoint x: 322, endPoint y: 191, distance: 117.3
click at [322, 191] on div "SearchWithCriteria8afa0fde-57f7-4d99-9422-62bc25a2b1c6 Recording Title Suicide …" at bounding box center [586, 195] width 692 height 26
paste input "[PERSON_NAME]"
drag, startPoint x: 433, startPoint y: 197, endPoint x: 296, endPoint y: 188, distance: 137.9
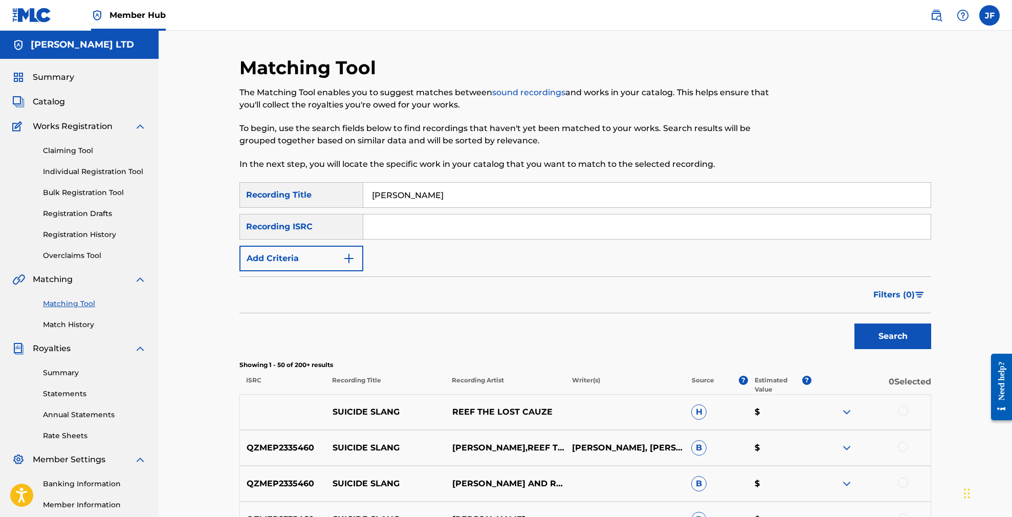
click at [296, 188] on div "SearchWithCriteria8afa0fde-57f7-4d99-9422-62bc25a2b1c6 Recording Title [PERSON_…" at bounding box center [586, 195] width 692 height 26
type input "Meltdown"
click at [355, 256] on button "Add Criteria" at bounding box center [302, 259] width 124 height 26
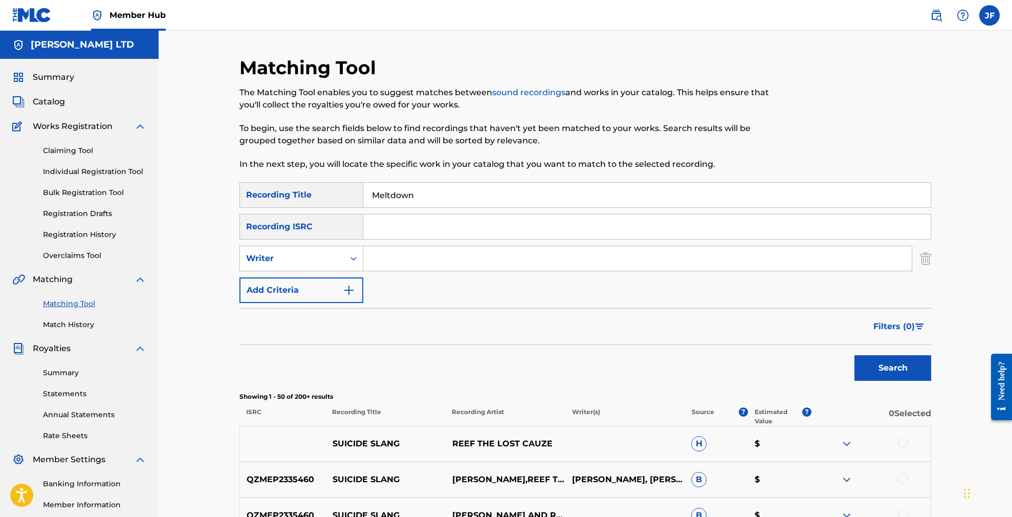
click at [428, 256] on input "Search Form" at bounding box center [637, 258] width 549 height 25
type input "Swollen"
click at [893, 368] on button "Search" at bounding box center [893, 368] width 77 height 26
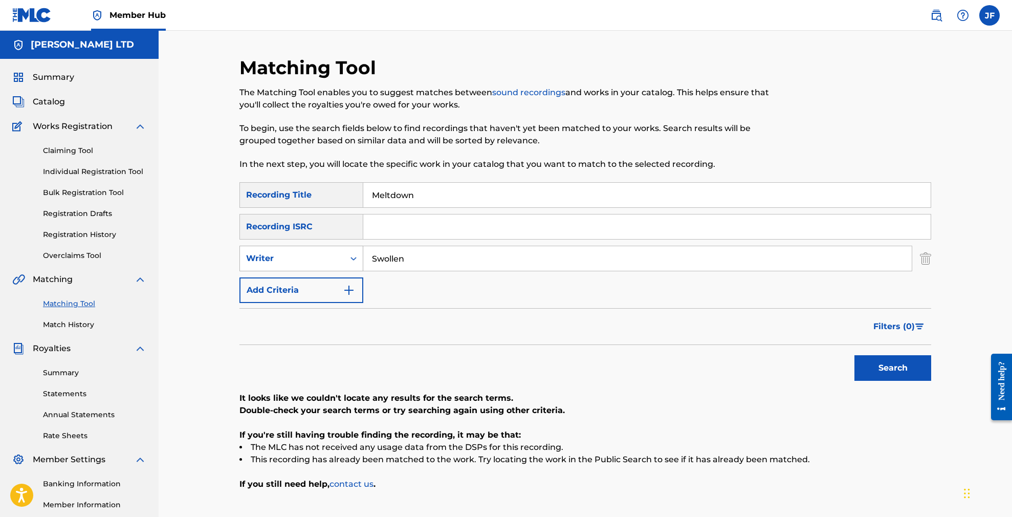
click at [349, 260] on div "Search Form" at bounding box center [353, 258] width 18 height 18
click at [314, 283] on div "Recording Artist" at bounding box center [301, 284] width 123 height 26
click at [412, 261] on input "Search Form" at bounding box center [637, 258] width 549 height 25
type input "Swollen Members"
click at [893, 368] on button "Search" at bounding box center [893, 368] width 77 height 26
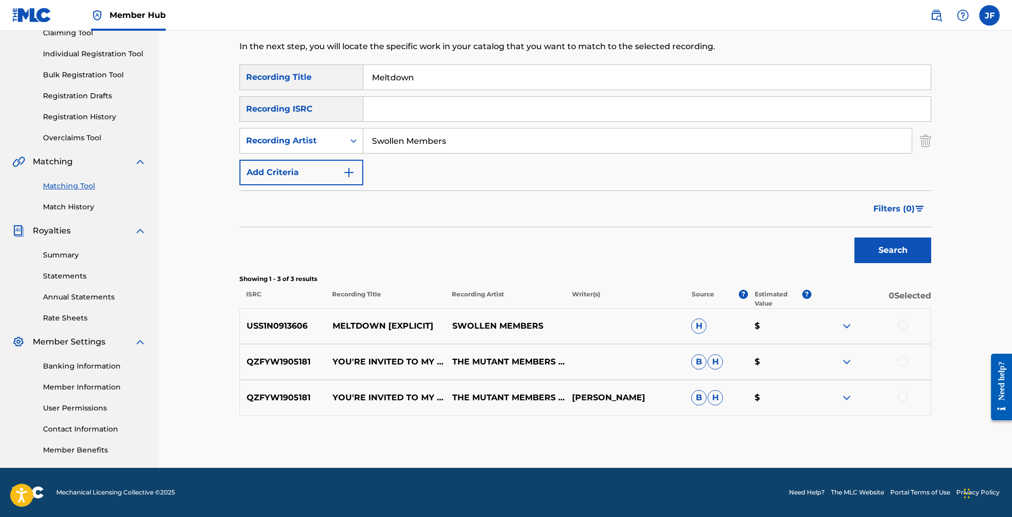
scroll to position [118, 0]
click at [841, 324] on img at bounding box center [847, 326] width 12 height 12
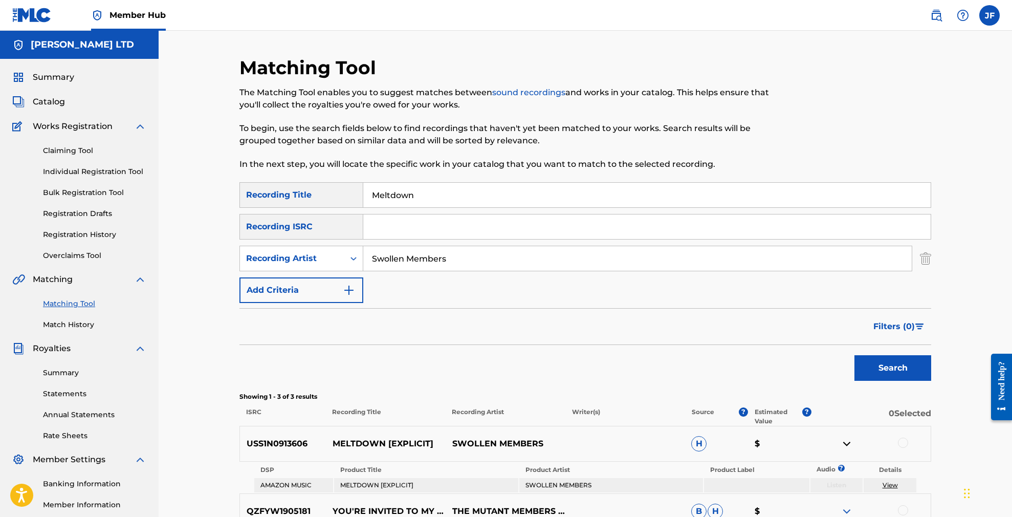
scroll to position [0, 0]
click at [26, 17] on img at bounding box center [31, 15] width 39 height 15
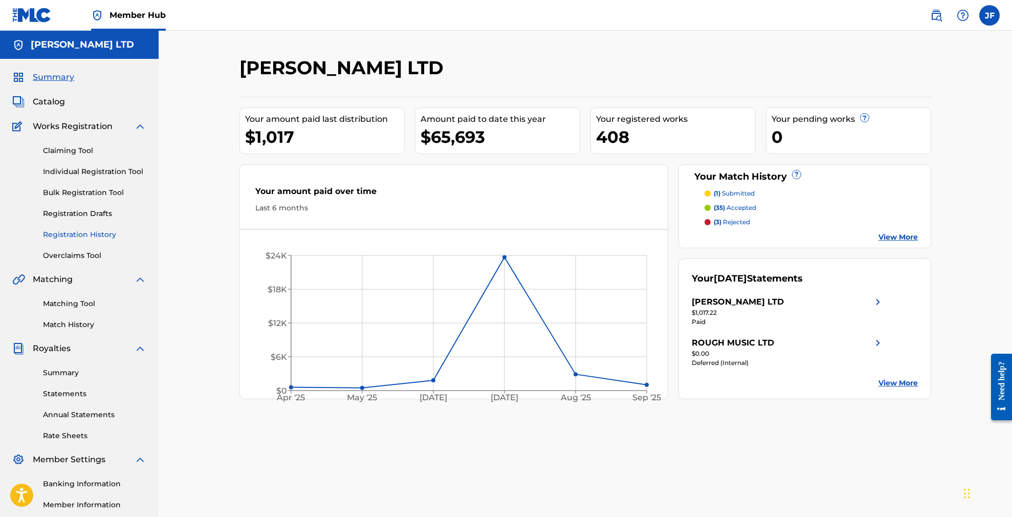
click at [86, 236] on link "Registration History" at bounding box center [94, 234] width 103 height 11
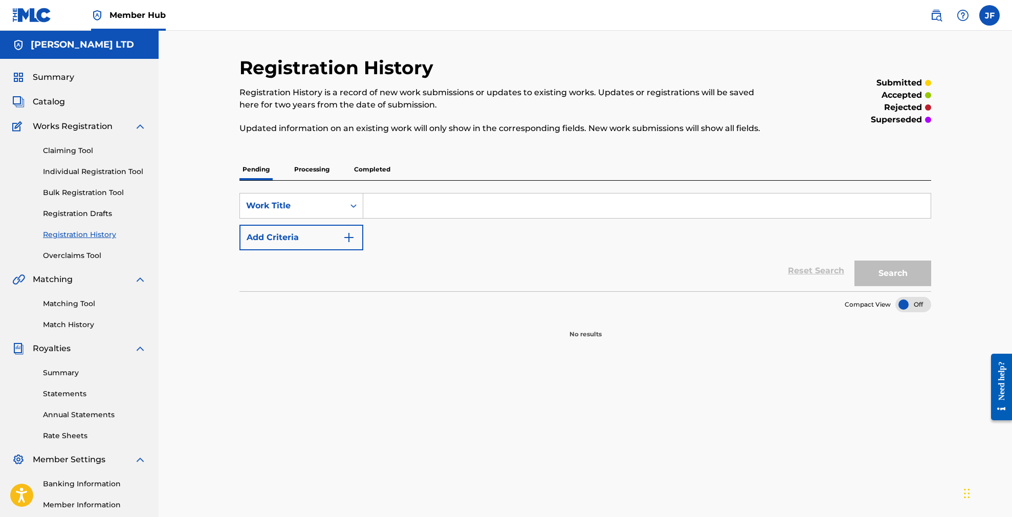
click at [318, 168] on p "Processing" at bounding box center [311, 169] width 41 height 21
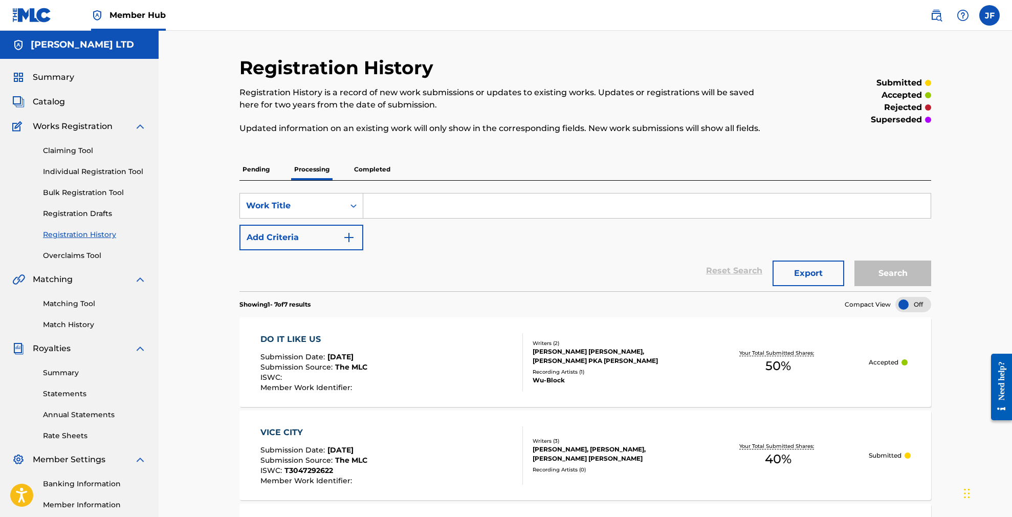
click at [379, 168] on p "Completed" at bounding box center [372, 169] width 42 height 21
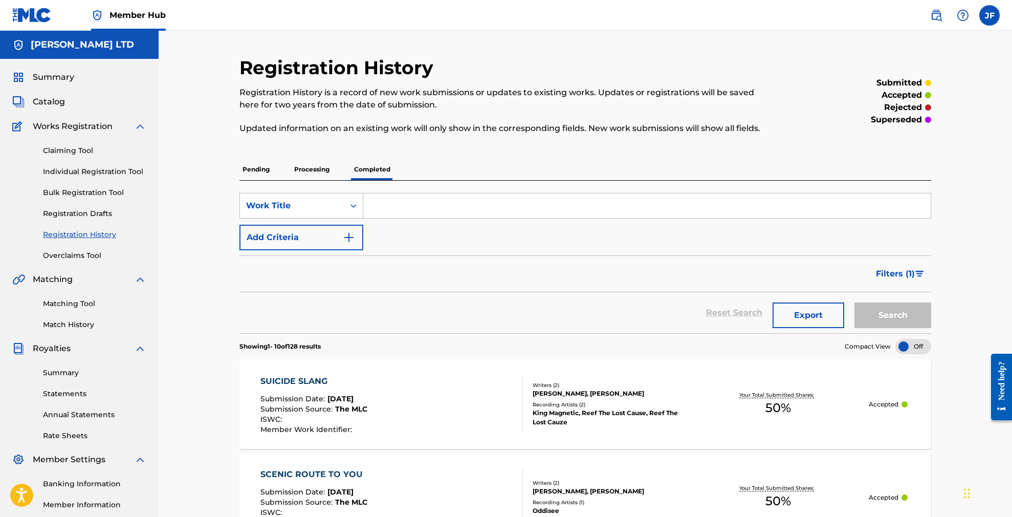
click at [316, 176] on p "Processing" at bounding box center [311, 169] width 41 height 21
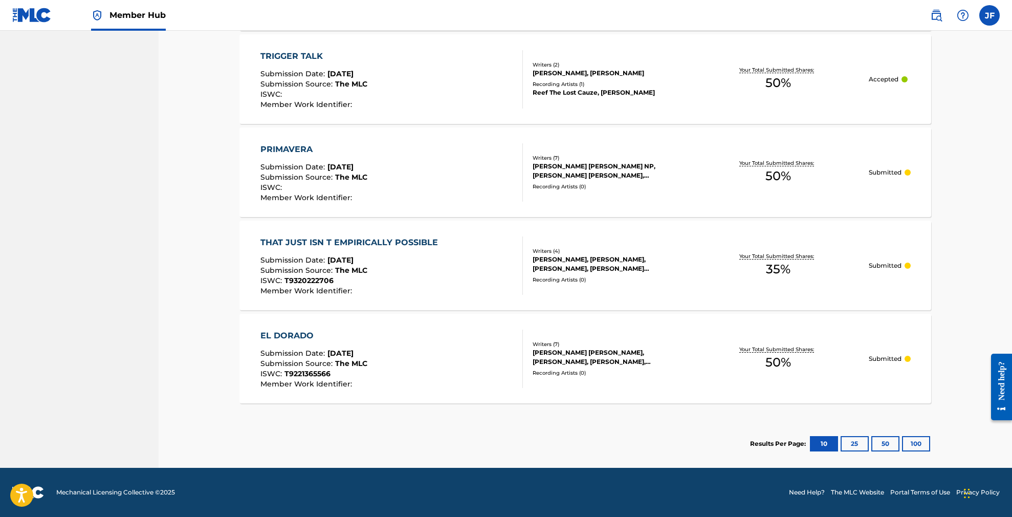
scroll to position [562, 0]
click at [912, 450] on button "100" at bounding box center [916, 443] width 28 height 15
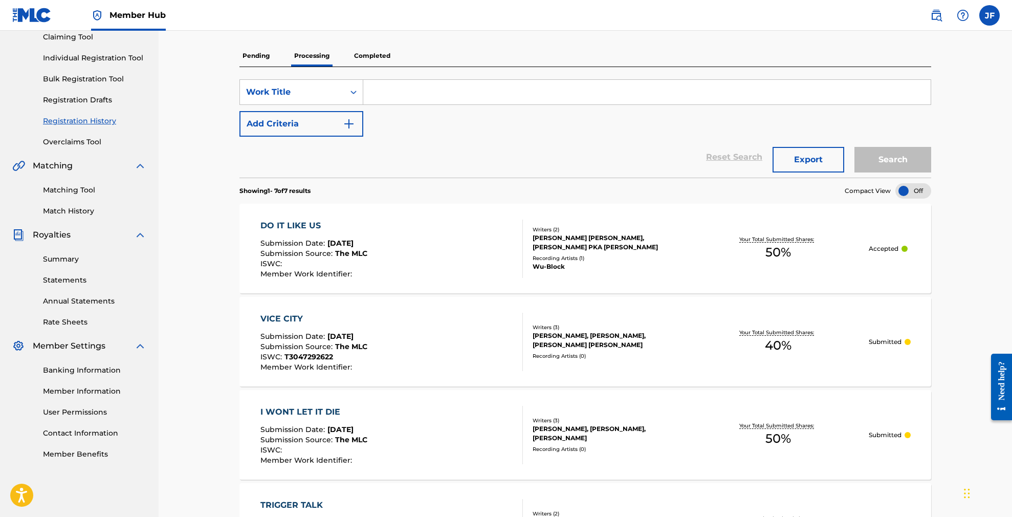
scroll to position [112, 0]
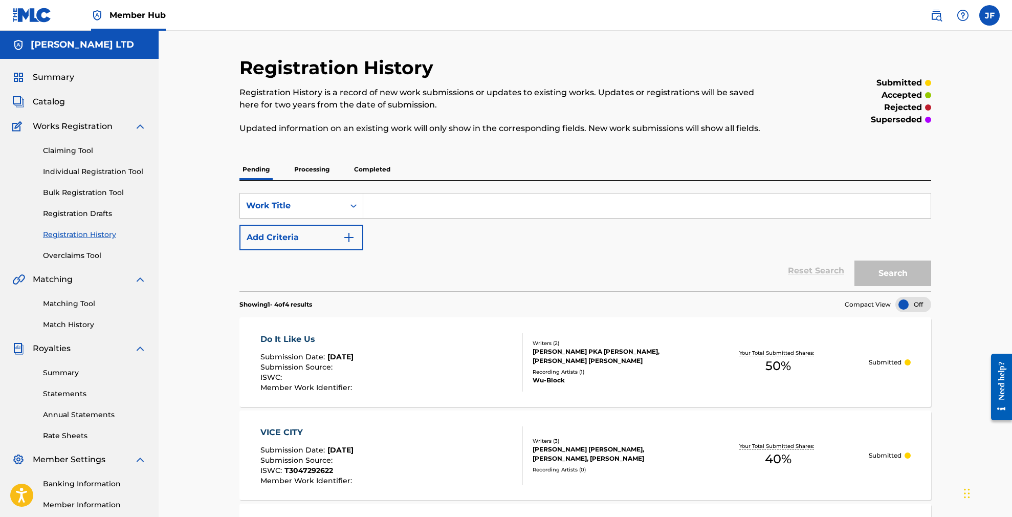
click at [365, 167] on p "Completed" at bounding box center [372, 169] width 42 height 21
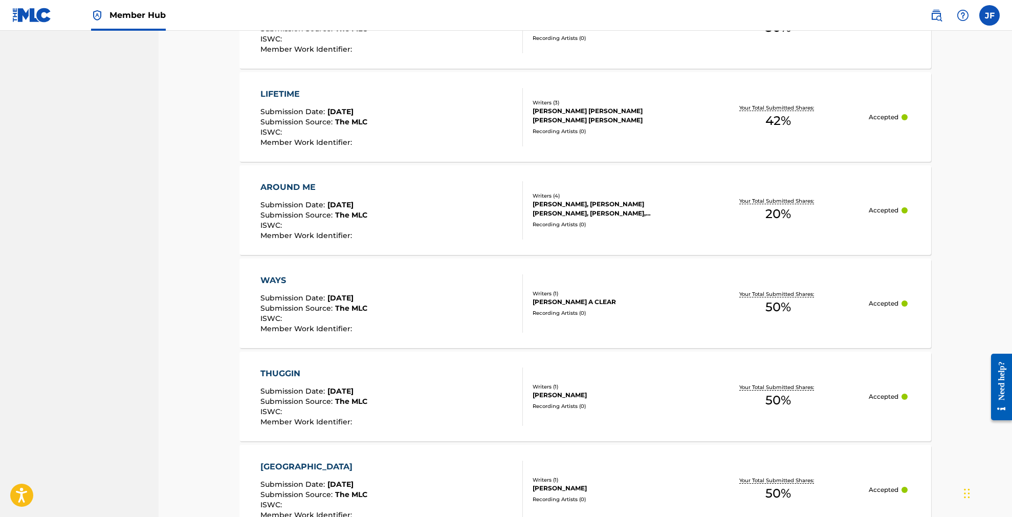
scroll to position [664, 0]
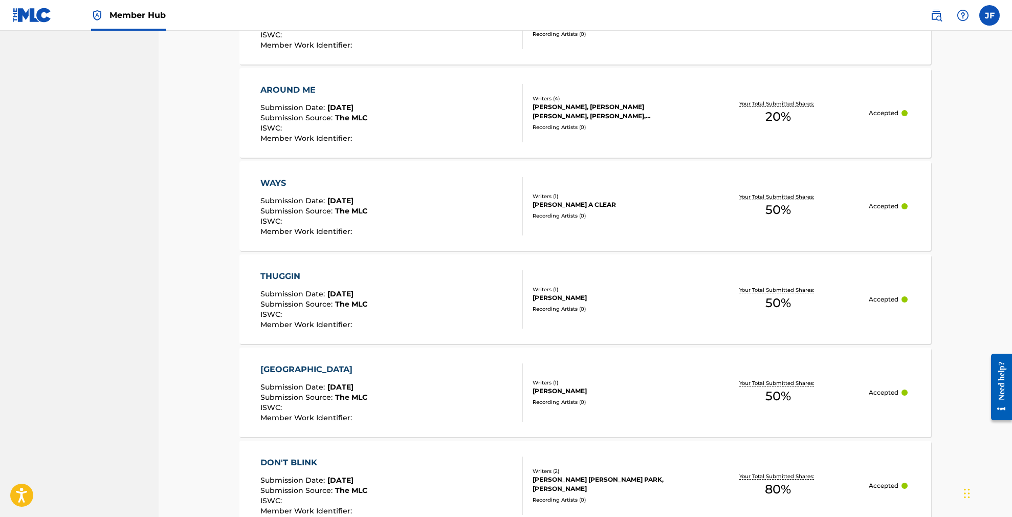
click at [274, 181] on div "WAYS" at bounding box center [314, 183] width 107 height 12
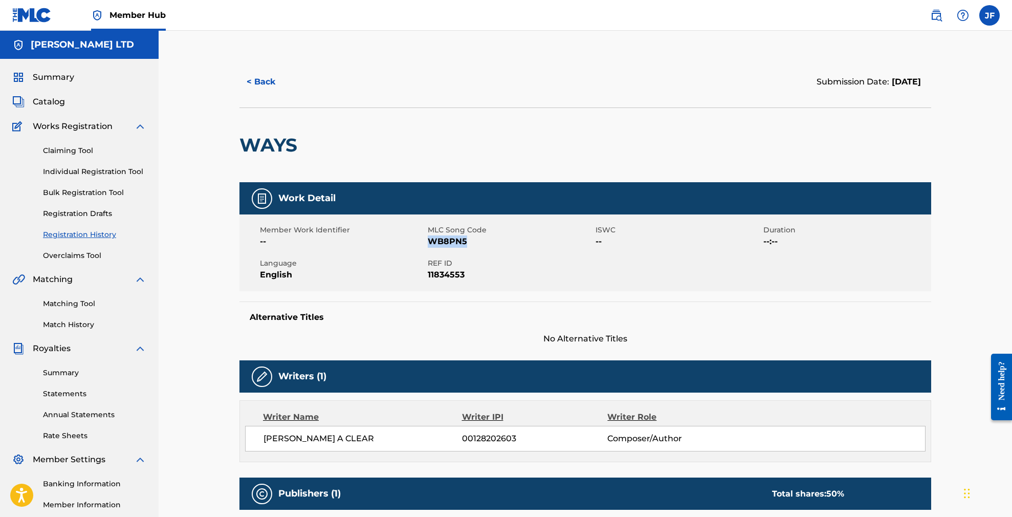
drag, startPoint x: 467, startPoint y: 241, endPoint x: 432, endPoint y: 238, distance: 35.4
click at [432, 238] on span "WB8PN5" at bounding box center [510, 241] width 165 height 12
copy span "WB8PN5"
click at [257, 82] on button "< Back" at bounding box center [270, 82] width 61 height 26
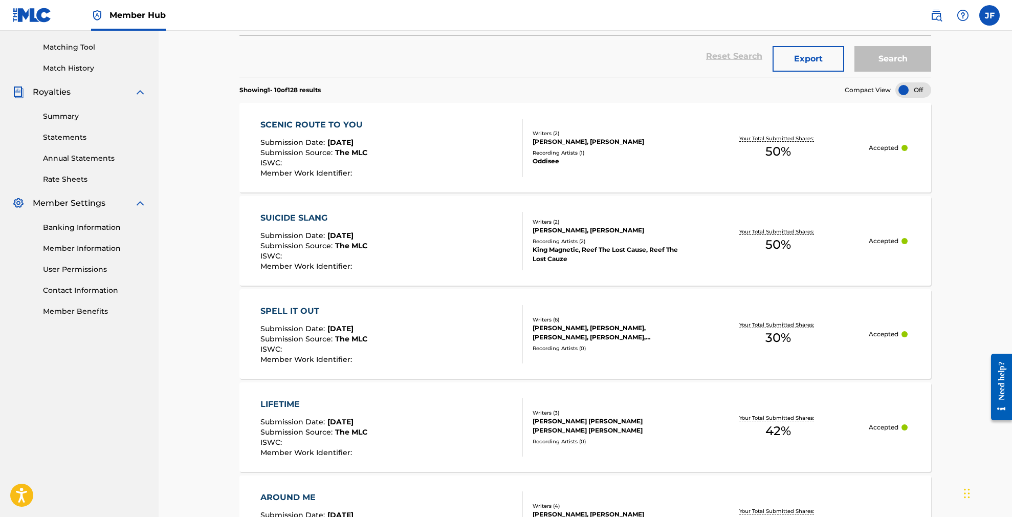
click at [293, 215] on div "SUICIDE SLANG" at bounding box center [314, 218] width 107 height 12
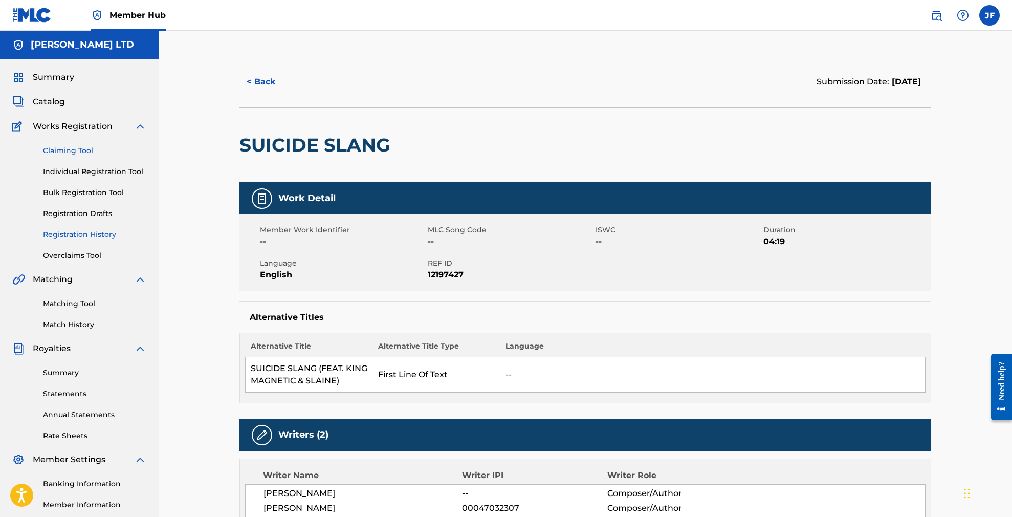
click at [61, 149] on link "Claiming Tool" at bounding box center [94, 150] width 103 height 11
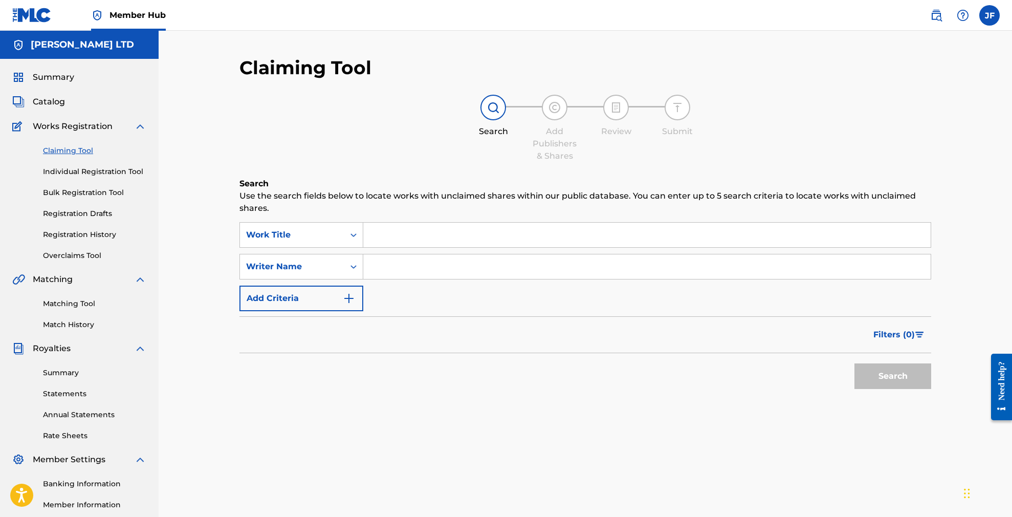
click at [384, 228] on input "Search Form" at bounding box center [647, 235] width 568 height 25
paste input "Meltdown"
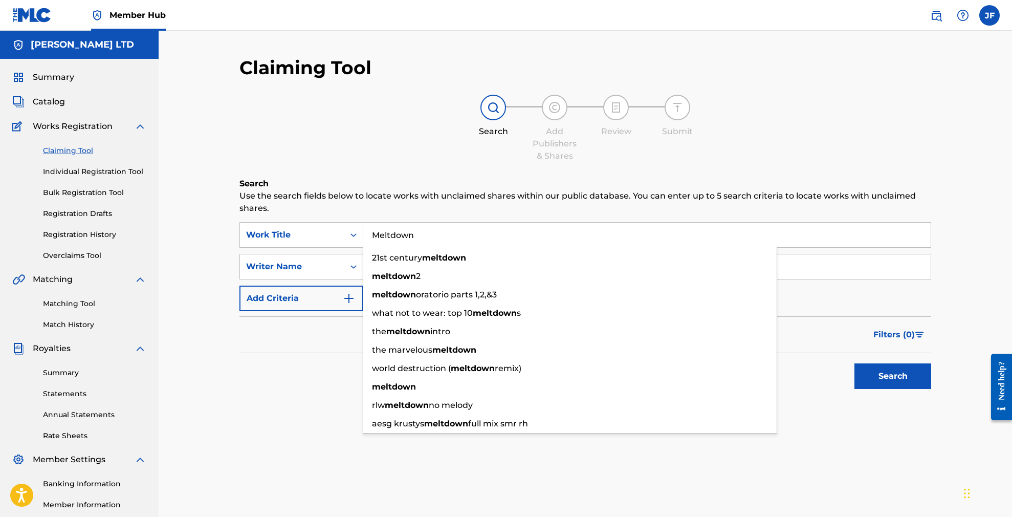
type input "Meltdown"
click at [822, 307] on div "SearchWithCriteria442d4357-0853-4daa-8833-8b23e6e7e870 Work Title Meltdown 21st…" at bounding box center [586, 266] width 692 height 89
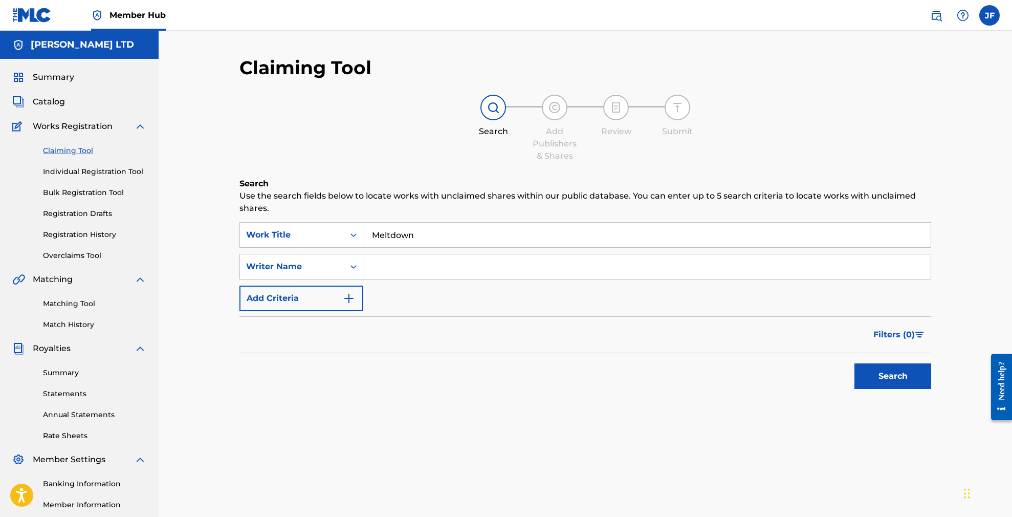
click at [469, 266] on input "Search Form" at bounding box center [647, 266] width 568 height 25
paste input "[PERSON_NAME]"
type input "[PERSON_NAME]"
click at [893, 376] on button "Search" at bounding box center [893, 376] width 77 height 26
drag, startPoint x: 878, startPoint y: 381, endPoint x: 612, endPoint y: 351, distance: 268.4
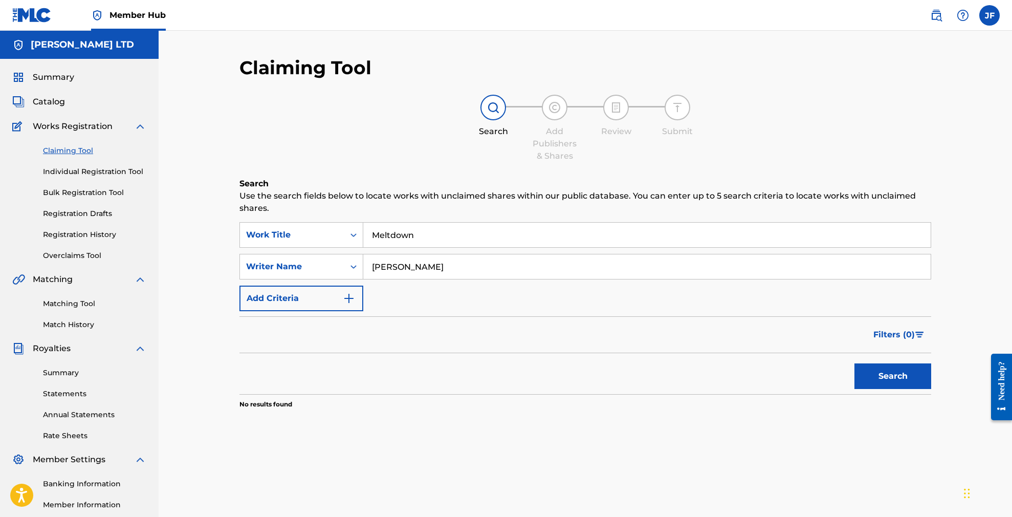
click at [875, 380] on button "Search" at bounding box center [893, 376] width 77 height 26
drag, startPoint x: 448, startPoint y: 269, endPoint x: 367, endPoint y: 268, distance: 80.9
click at [367, 268] on input "[PERSON_NAME]" at bounding box center [647, 266] width 568 height 25
click at [891, 375] on button "Search" at bounding box center [893, 376] width 77 height 26
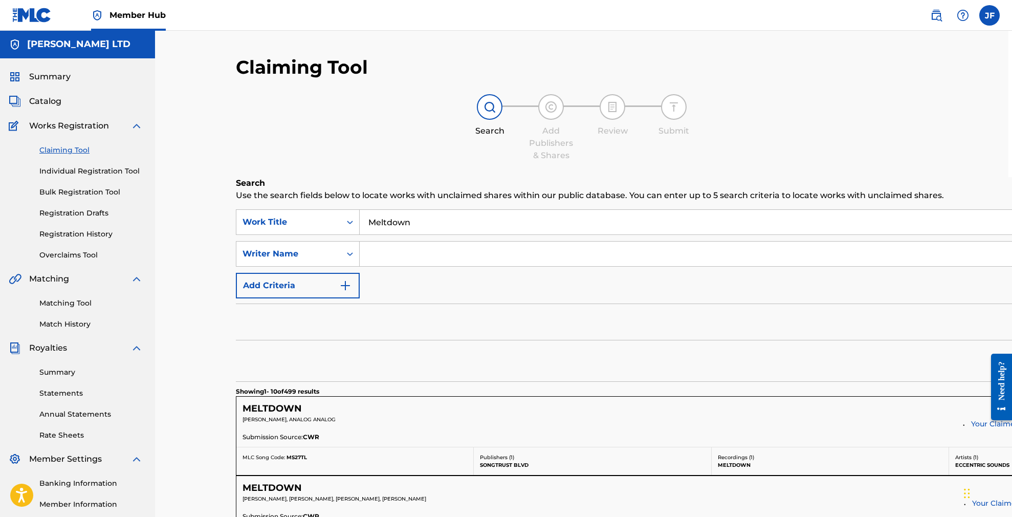
scroll to position [0, 8]
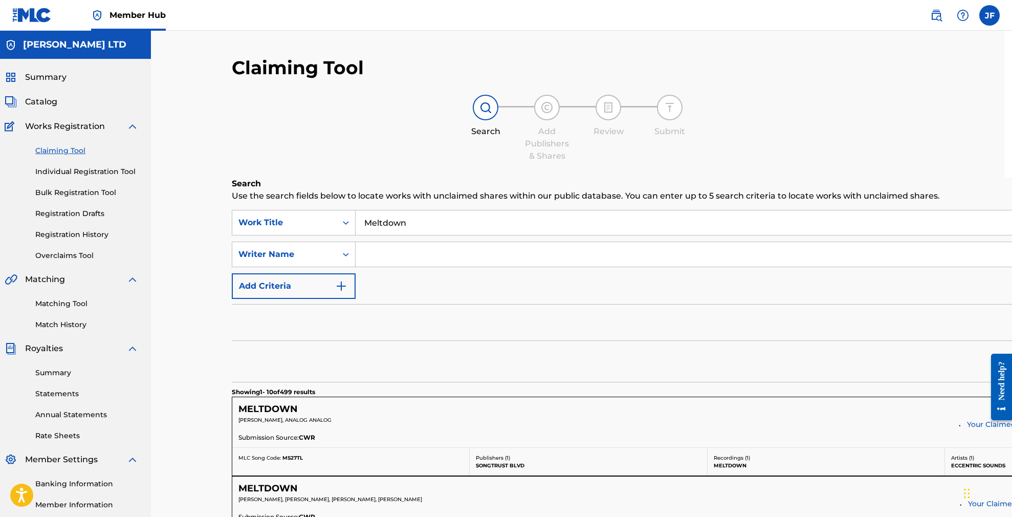
click at [416, 257] on input "Search Form" at bounding box center [769, 254] width 827 height 25
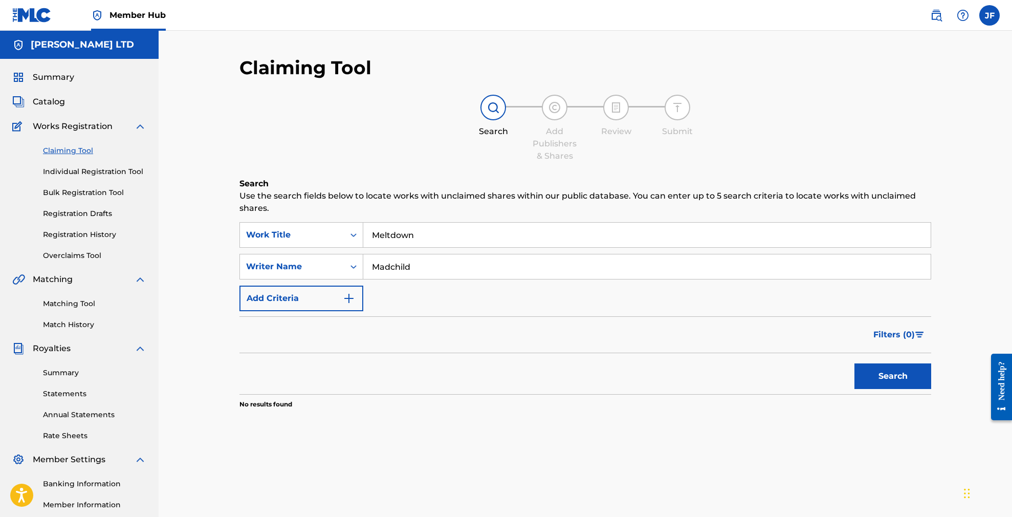
drag, startPoint x: 433, startPoint y: 270, endPoint x: 366, endPoint y: 268, distance: 67.1
click at [366, 268] on input "Madchild" at bounding box center [647, 266] width 568 height 25
type input "Swollen"
click at [893, 376] on button "Search" at bounding box center [893, 376] width 77 height 26
